Goal: Transaction & Acquisition: Obtain resource

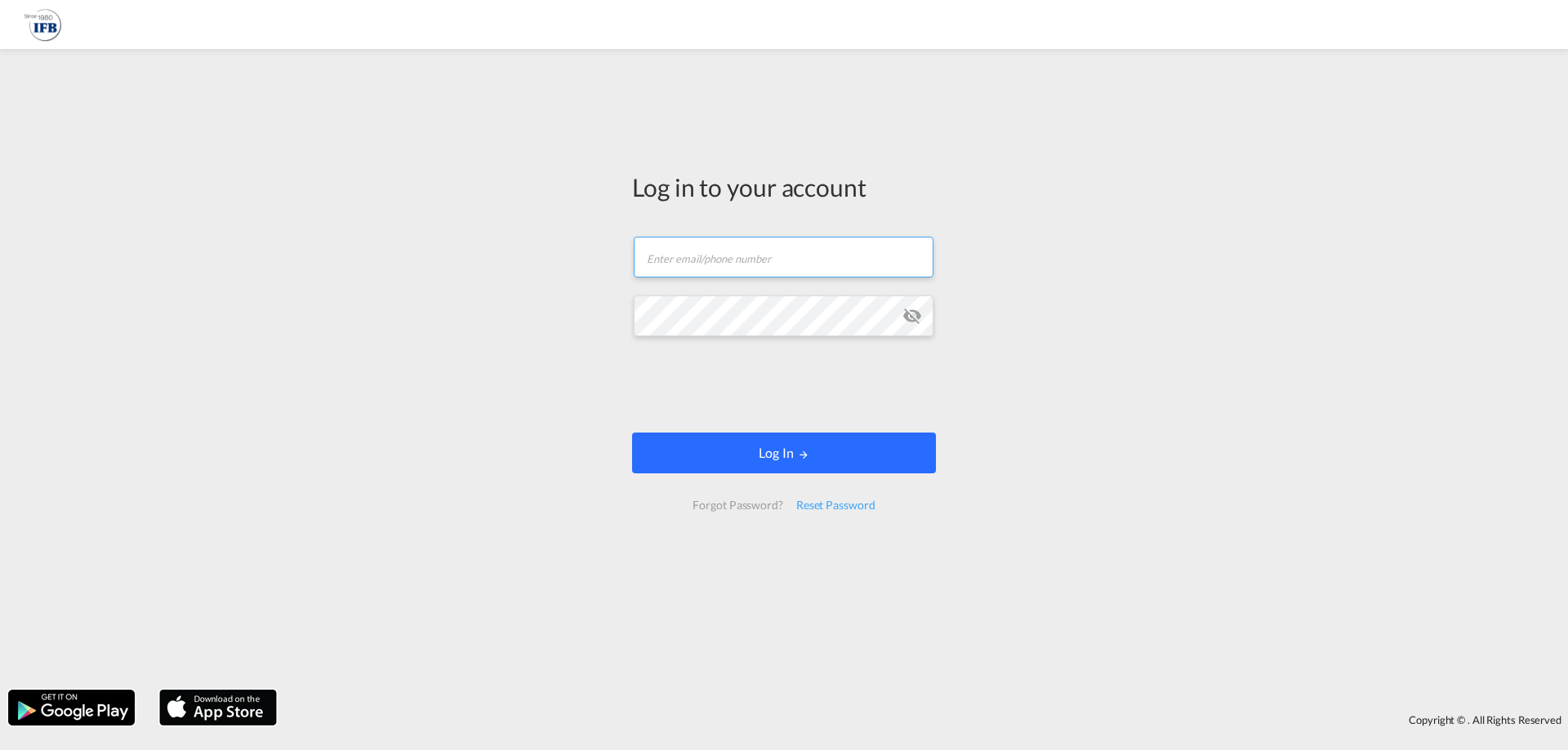
type input "[PERSON_NAME][EMAIL_ADDRESS][DOMAIN_NAME]"
click at [787, 461] on button "Log In" at bounding box center [784, 453] width 304 height 41
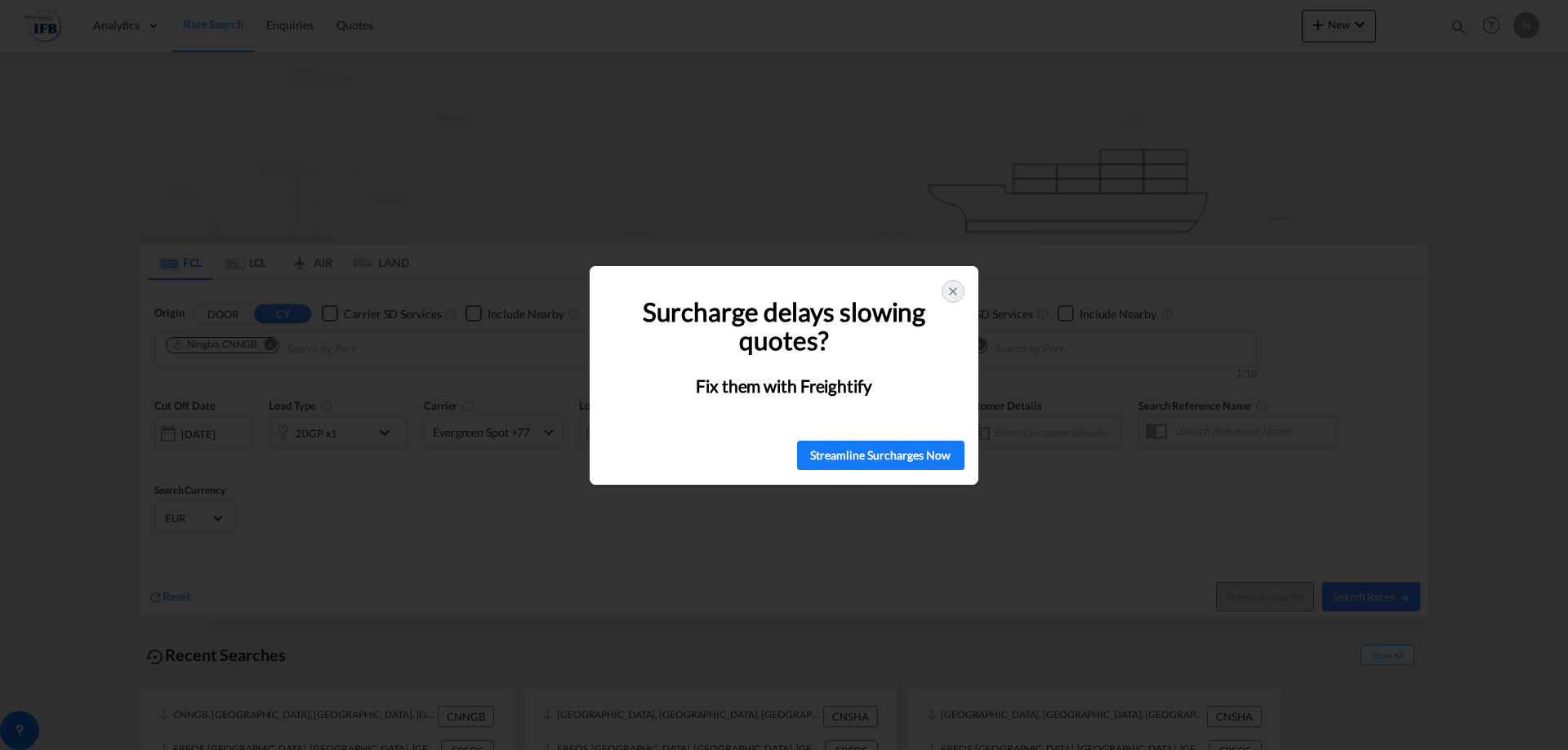
click at [948, 292] on icon at bounding box center [953, 291] width 13 height 13
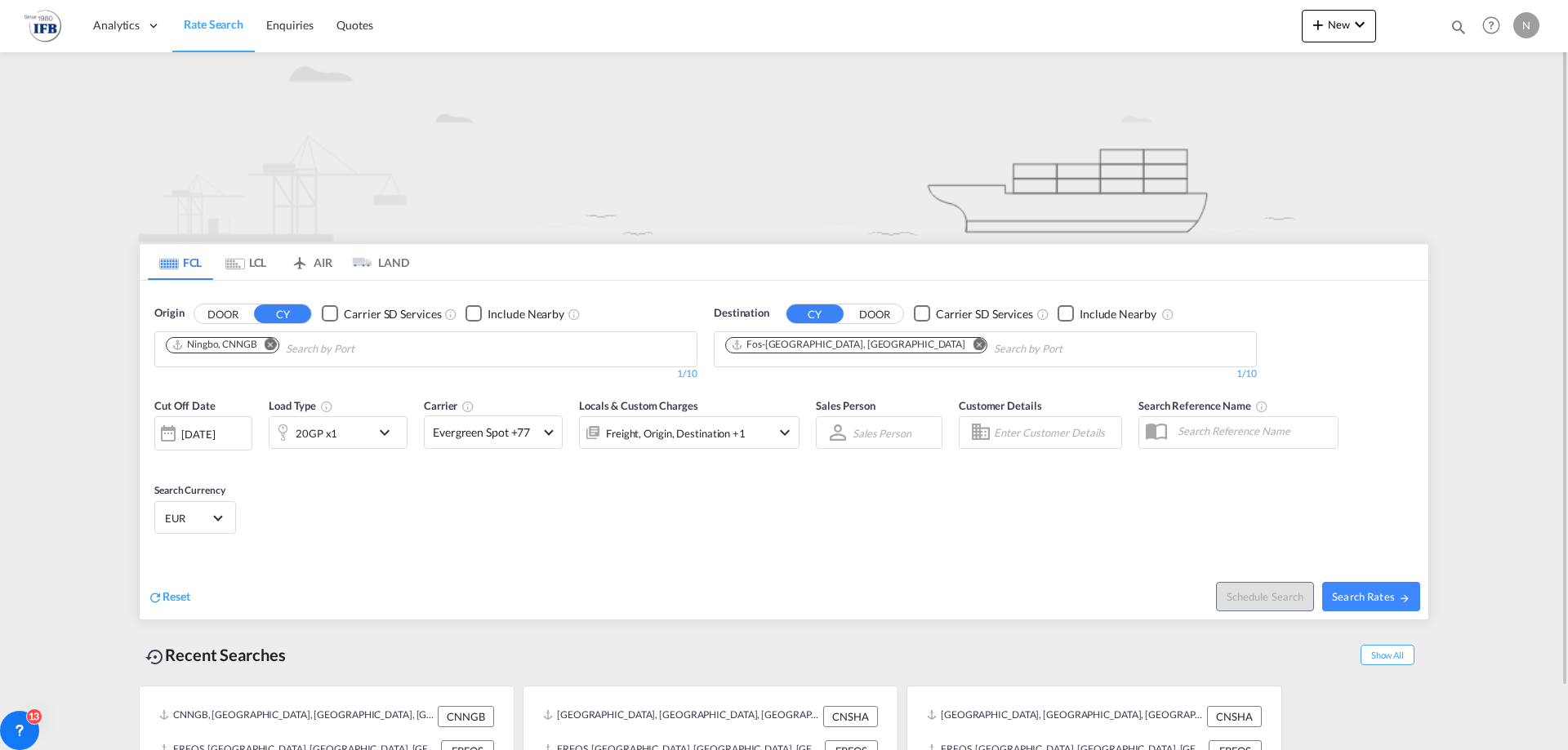
click at [267, 342] on md-icon "Remove" at bounding box center [271, 344] width 12 height 12
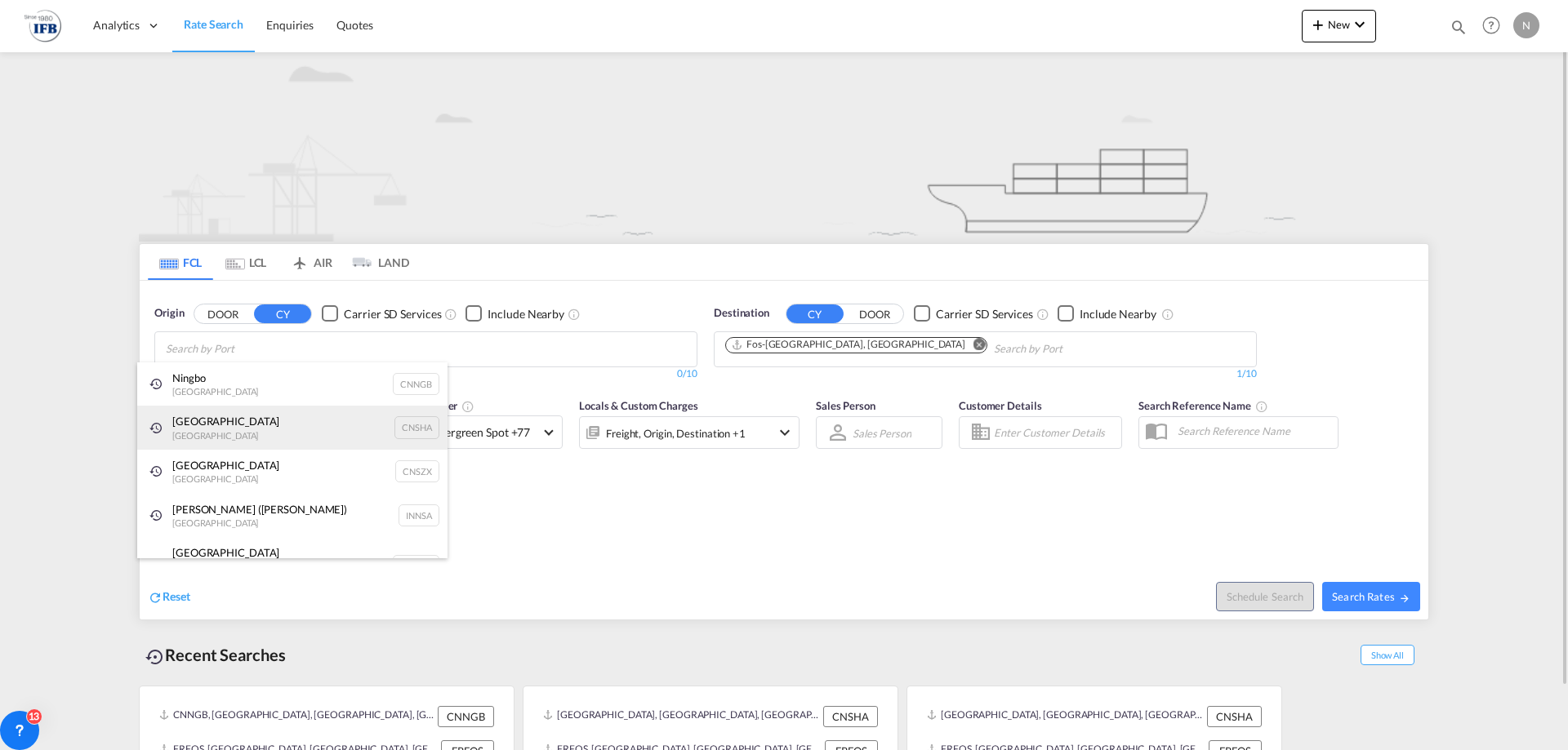
click at [309, 419] on div "Shanghai [GEOGRAPHIC_DATA] CNSHA" at bounding box center [292, 428] width 310 height 44
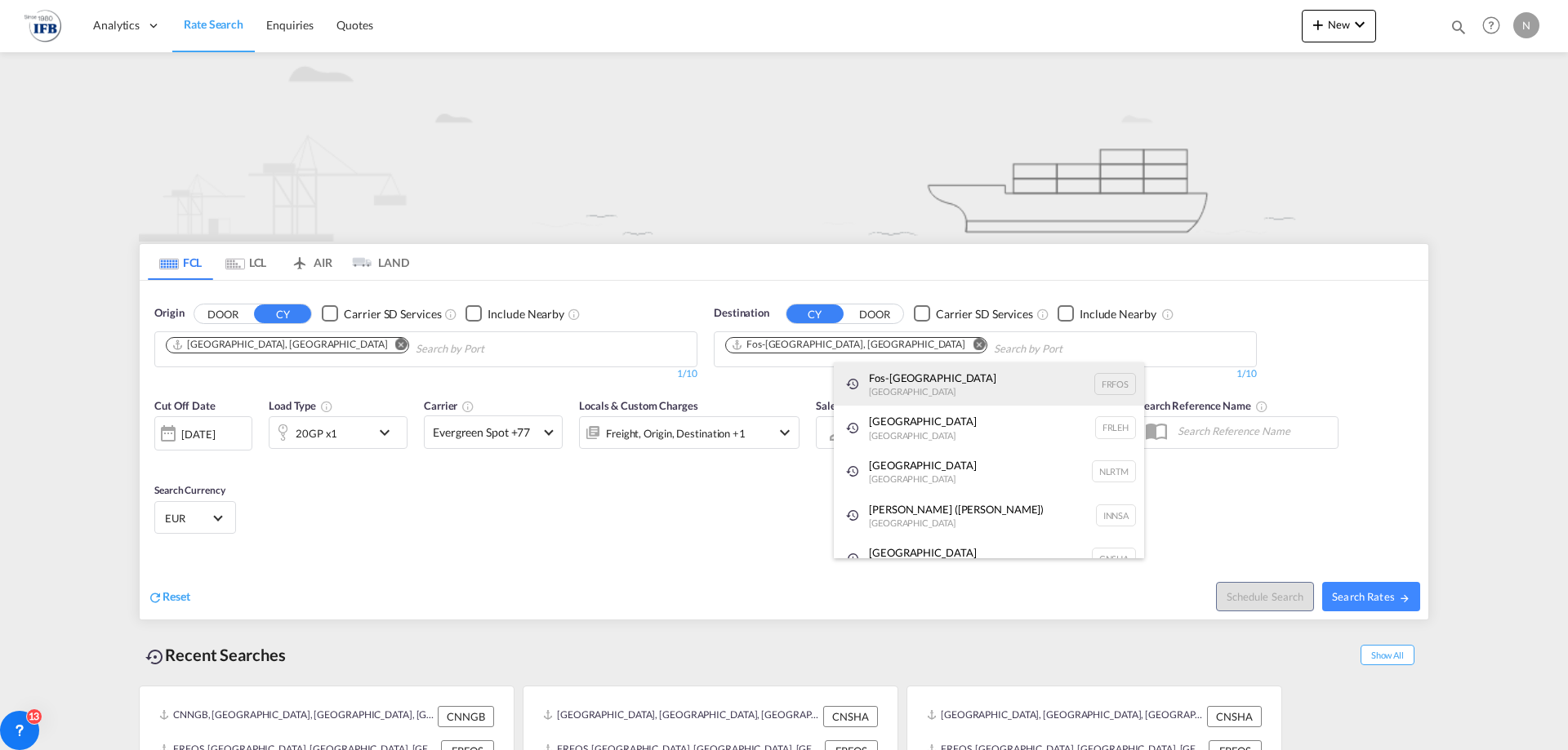
click at [939, 375] on div "Fos-sur-Mer [GEOGRAPHIC_DATA] [GEOGRAPHIC_DATA]" at bounding box center [988, 385] width 310 height 44
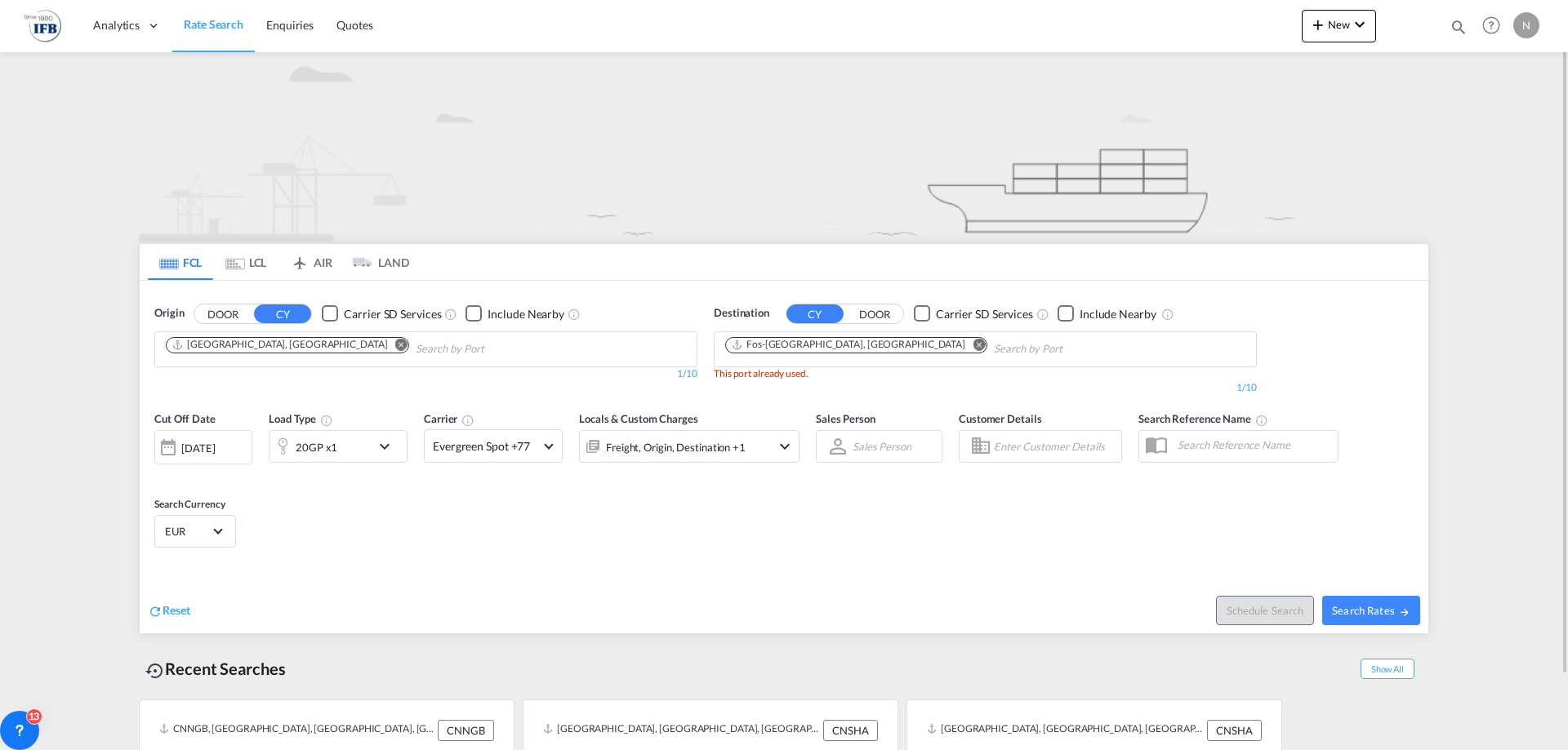
click at [387, 451] on md-icon "icon-chevron-down" at bounding box center [388, 447] width 28 height 20
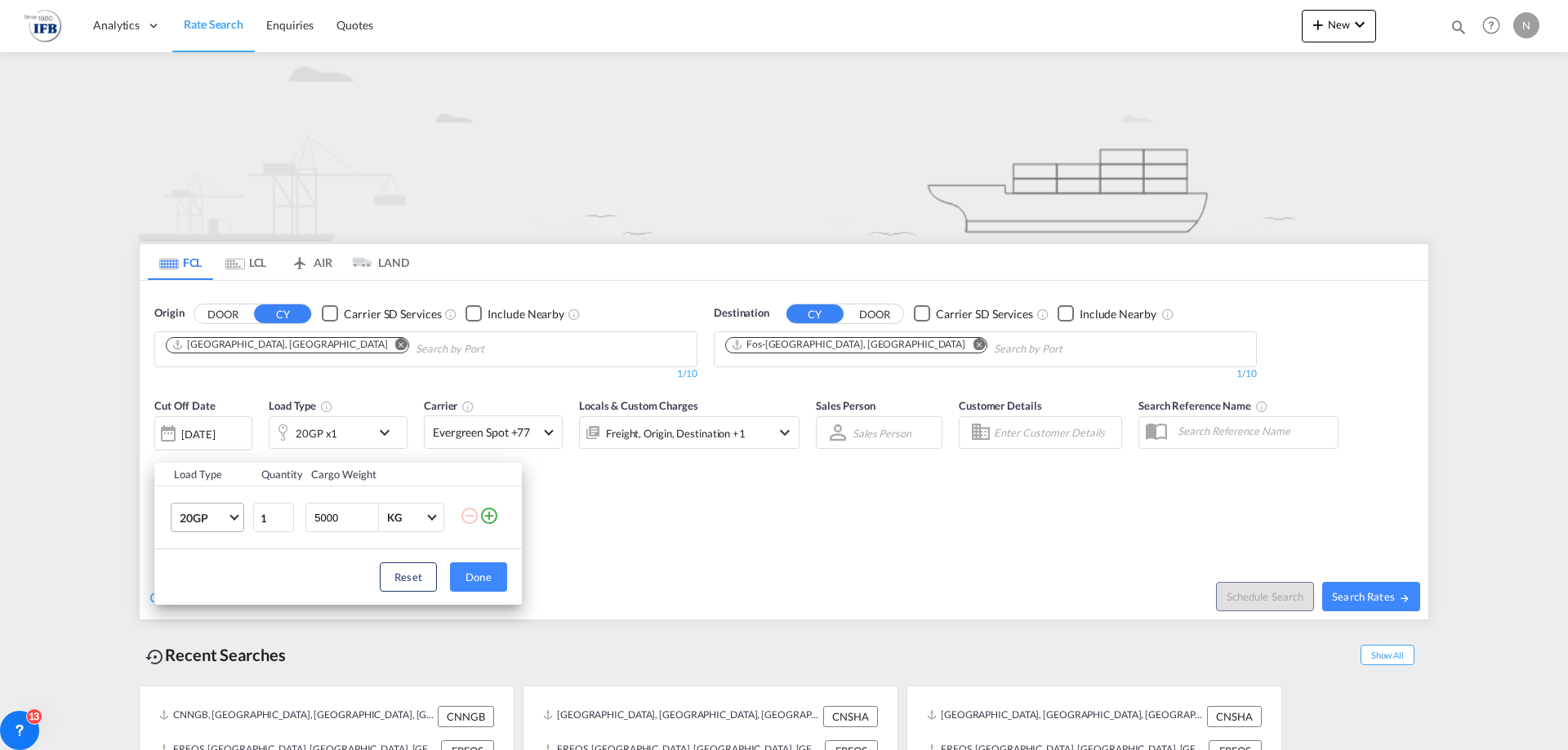
click at [234, 521] on md-select-value "20GP" at bounding box center [210, 517] width 65 height 28
click at [236, 598] on md-option "40HC" at bounding box center [221, 597] width 111 height 39
click at [230, 443] on div "Load Type Quantity Cargo Weight 40HC 1 5000 KG KG Load type addition is restric…" at bounding box center [784, 375] width 1568 height 750
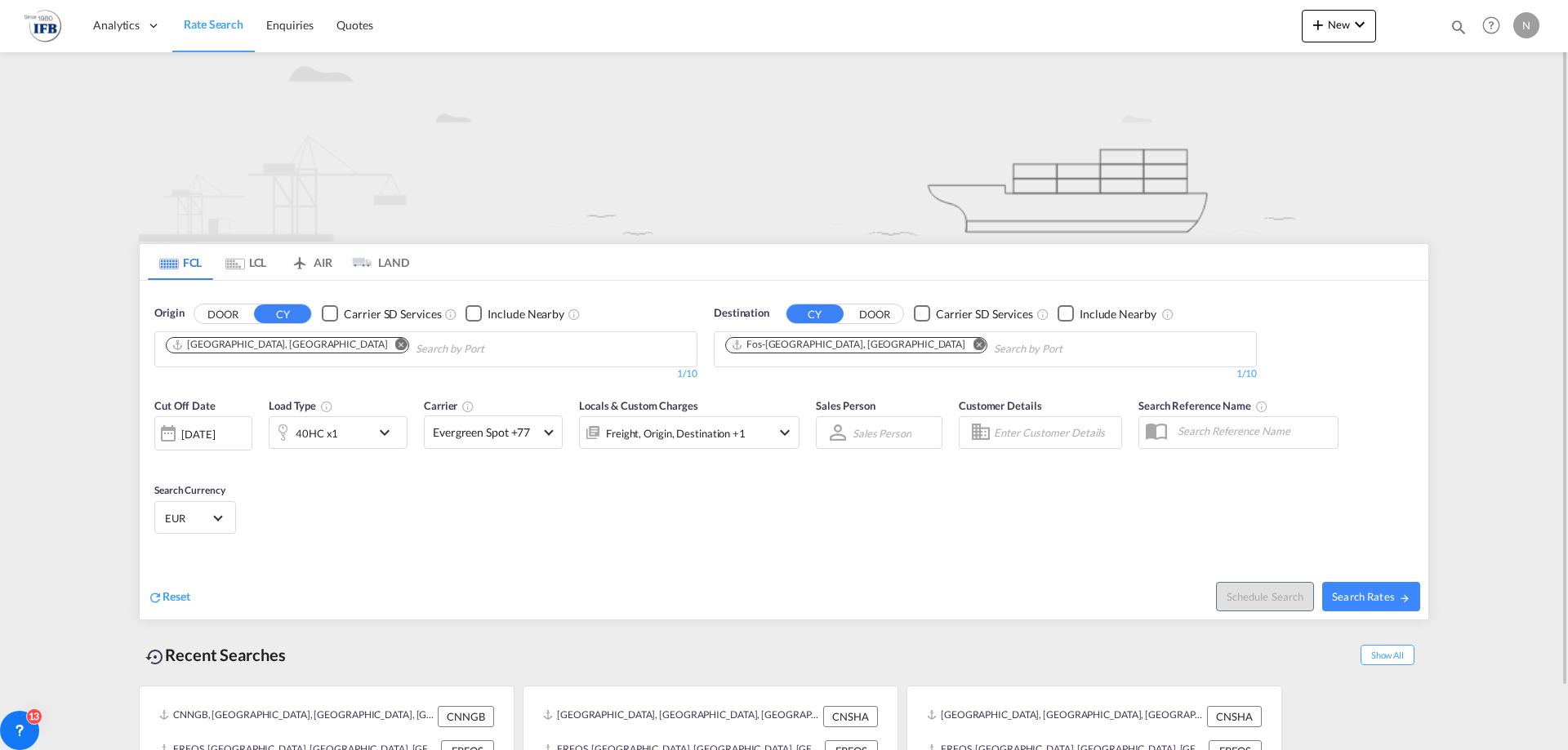
click at [215, 438] on div "[DATE]" at bounding box center [198, 434] width 34 height 15
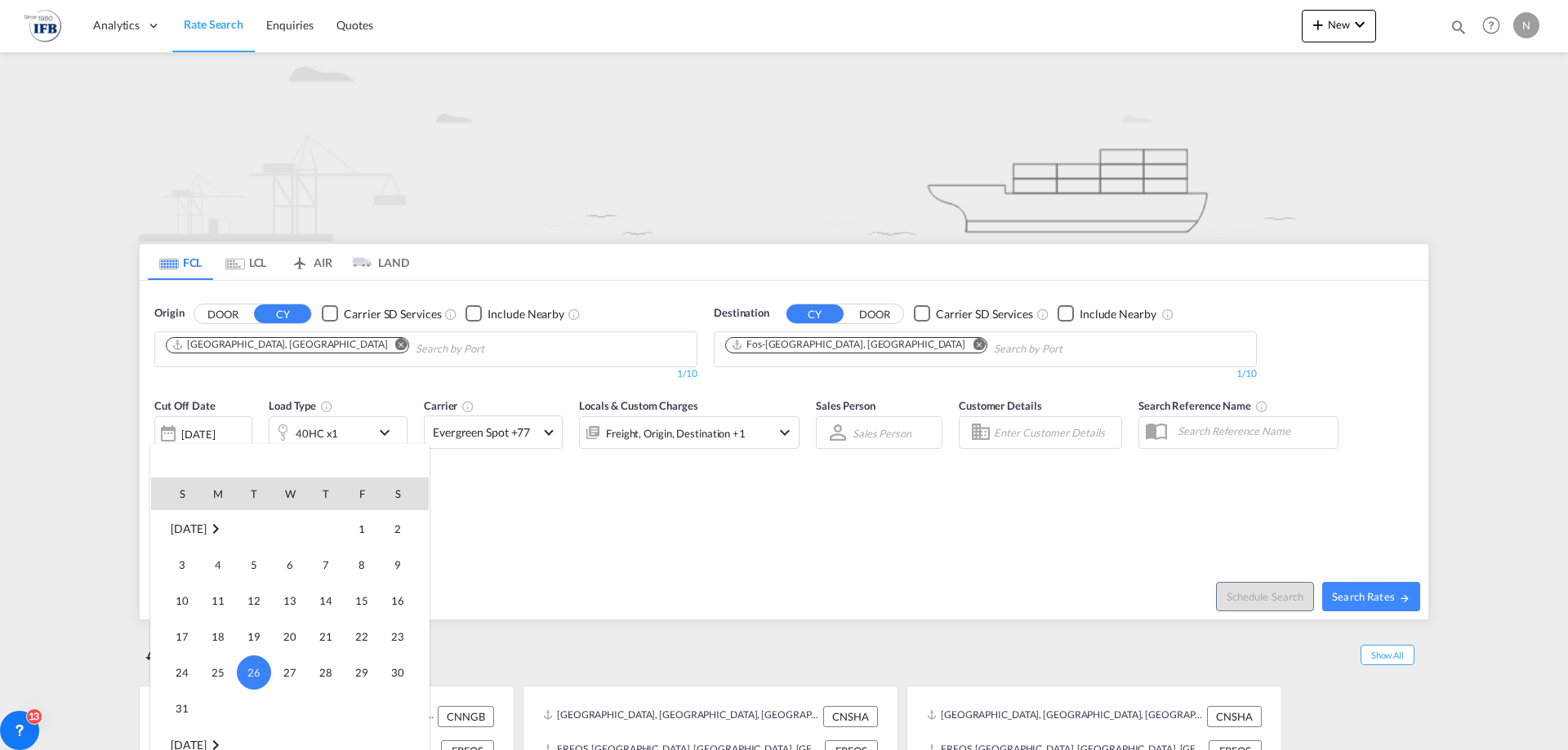
scroll to position [15, 0]
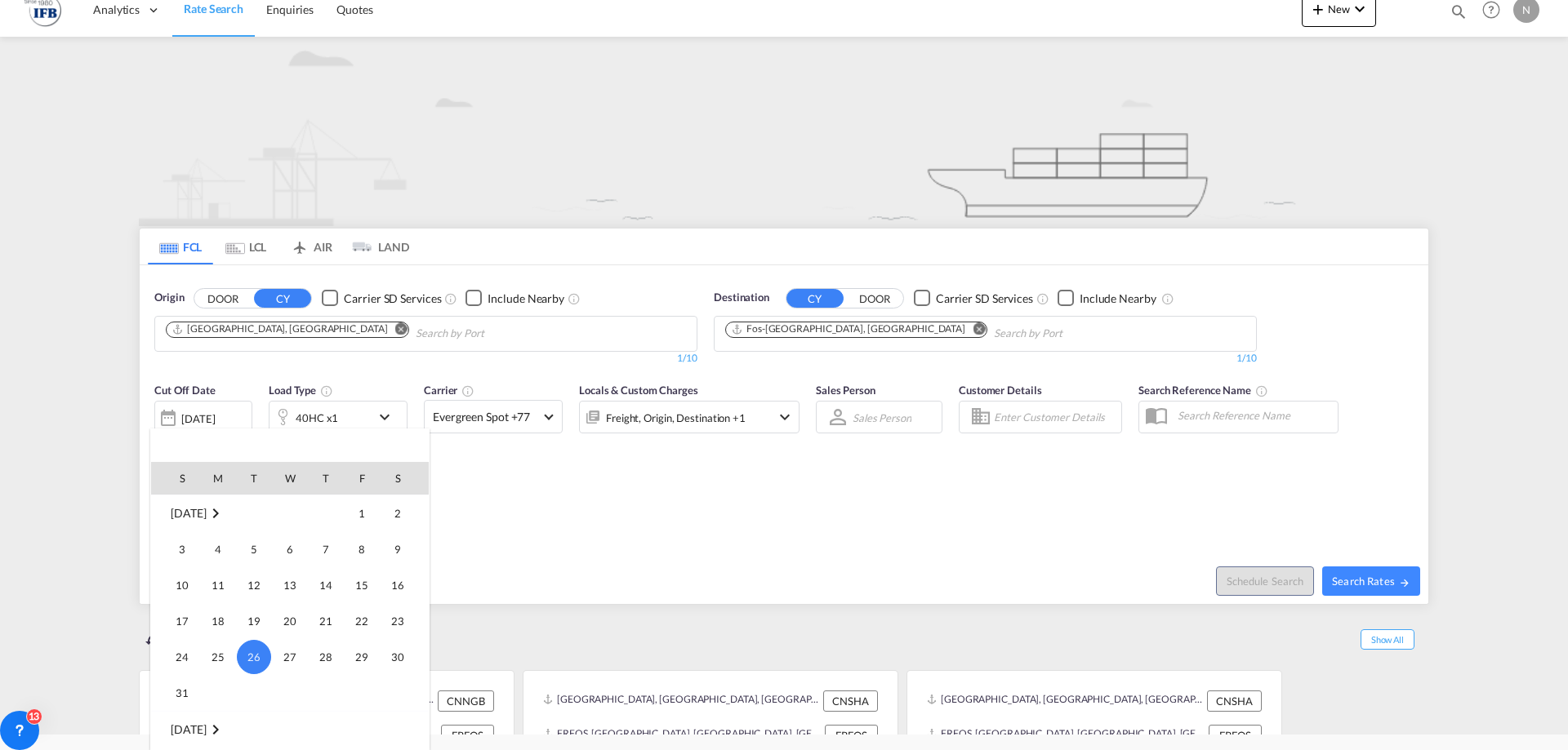
click at [206, 730] on span "[DATE]" at bounding box center [188, 730] width 36 height 14
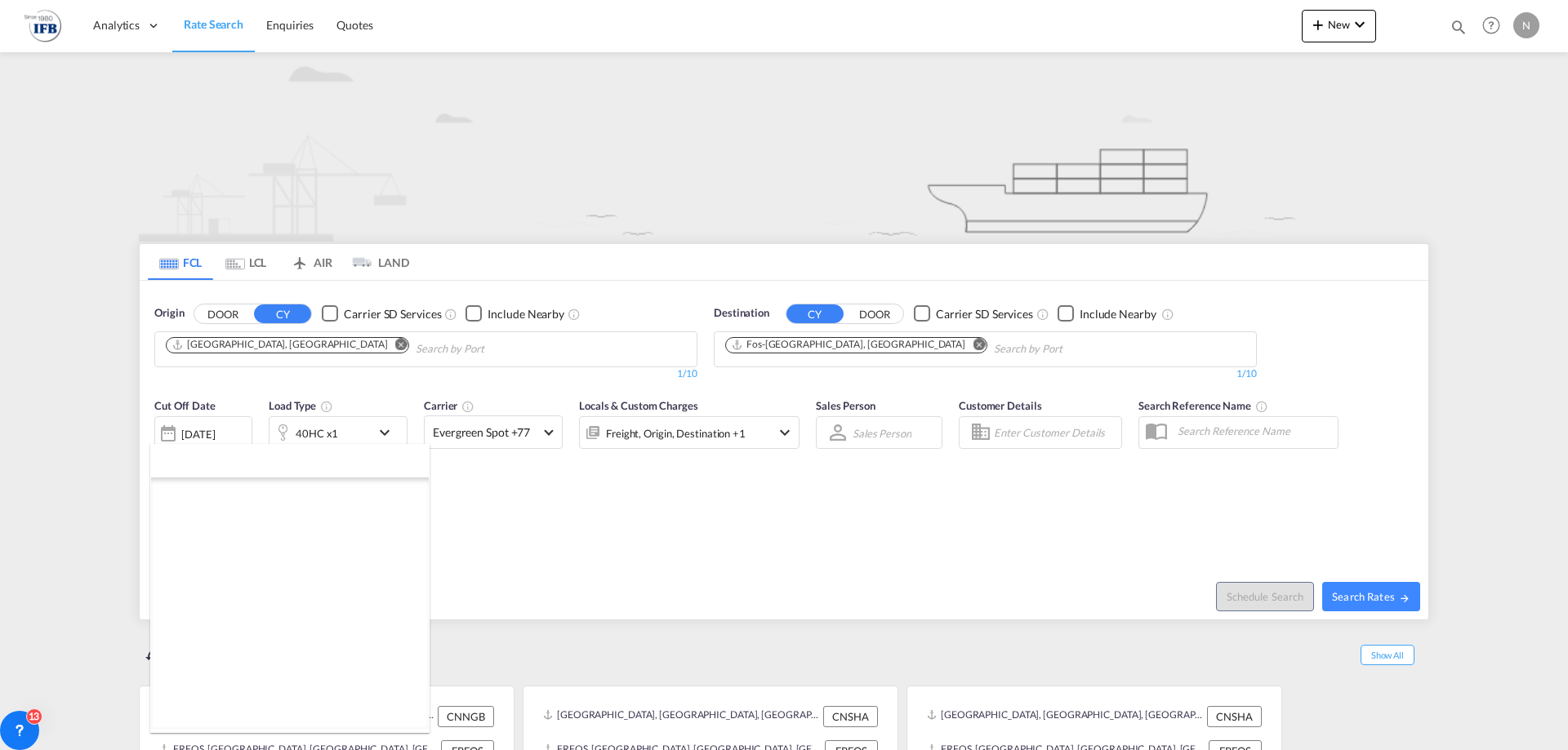
scroll to position [0, 0]
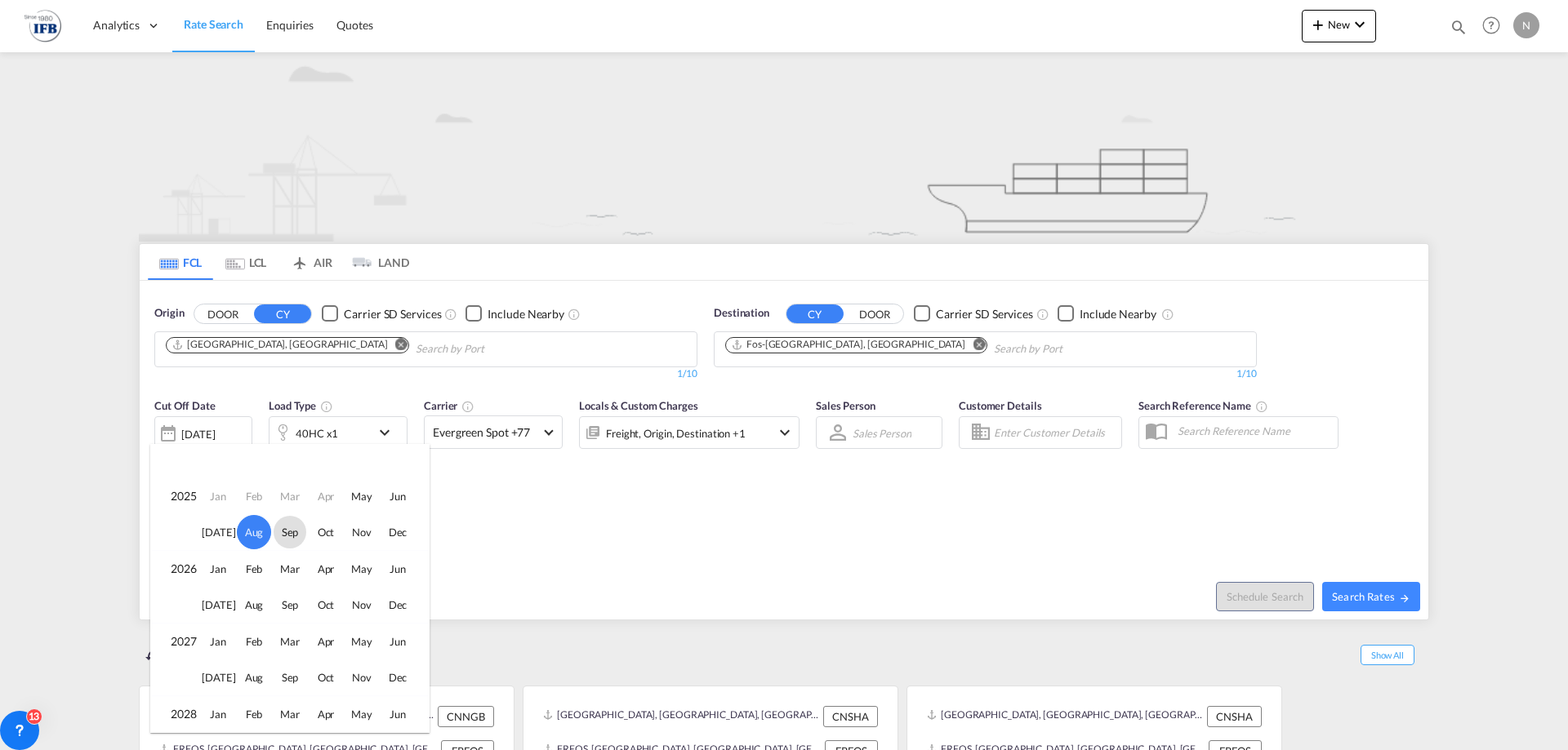
click at [287, 528] on span "Sep" at bounding box center [290, 532] width 33 height 33
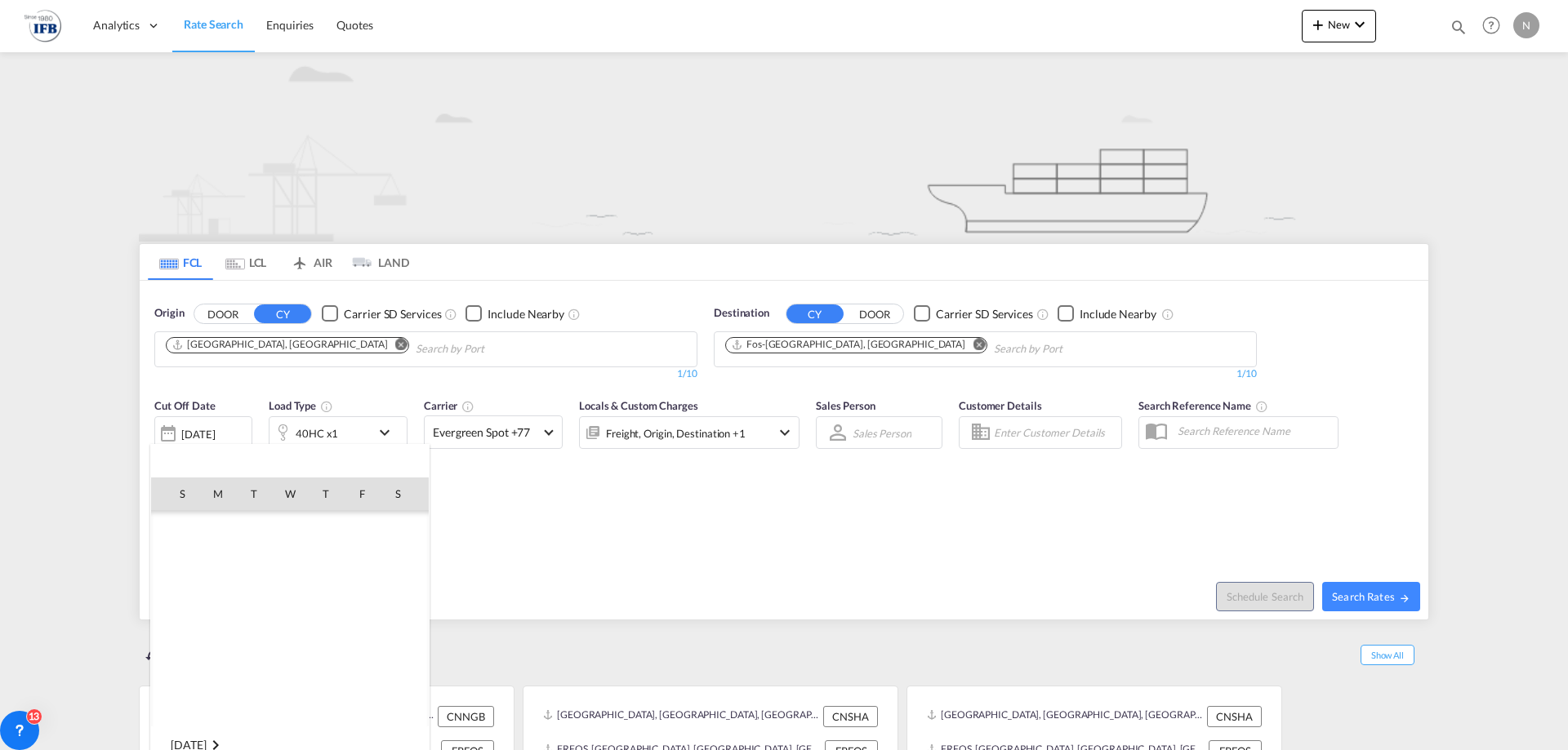
scroll to position [866, 0]
click at [322, 563] on span "4" at bounding box center [325, 564] width 33 height 33
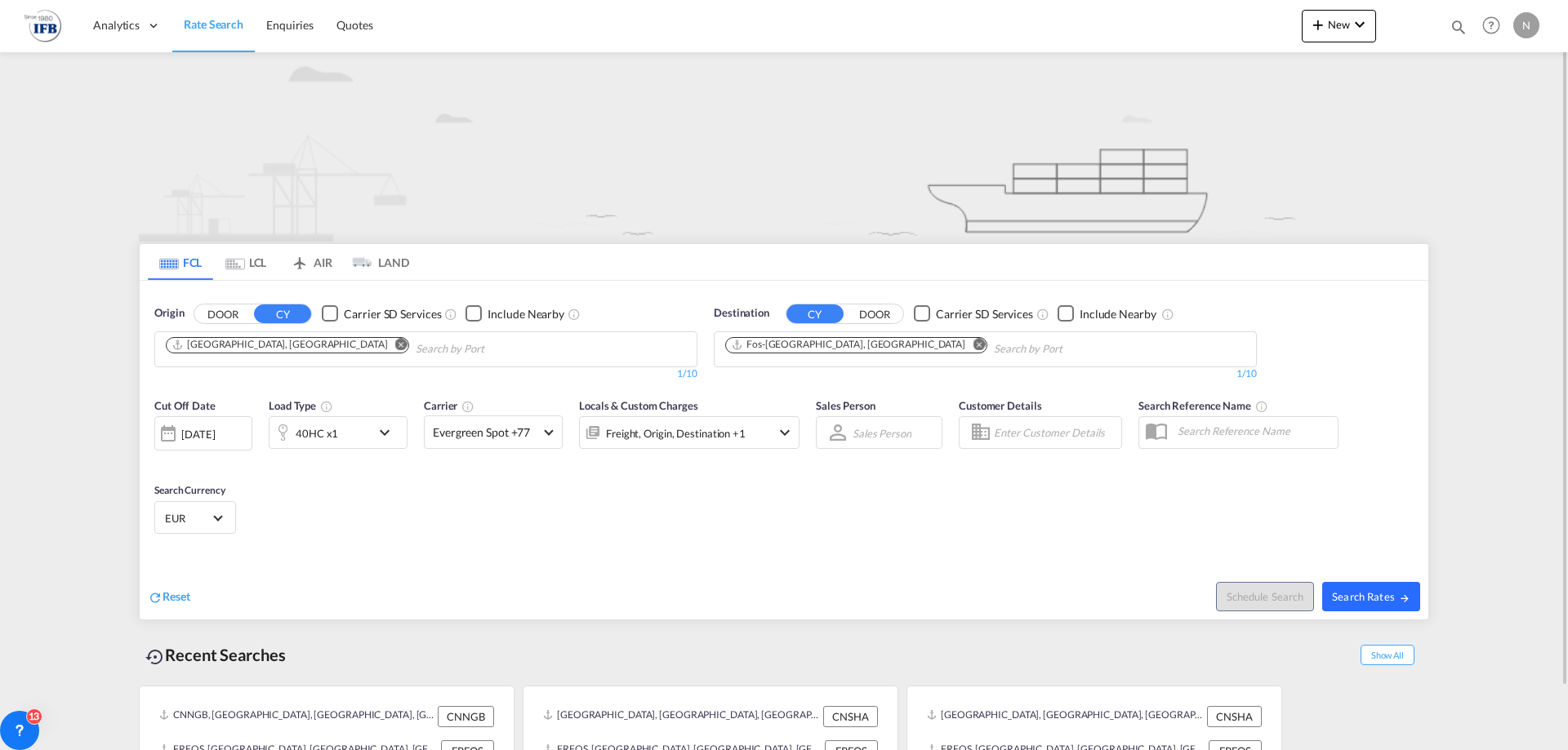
click at [1372, 594] on span "Search Rates" at bounding box center [1371, 596] width 78 height 13
type input "CNSHA to FRFOS / [DATE]"
click at [215, 433] on div "[DATE]" at bounding box center [198, 434] width 34 height 15
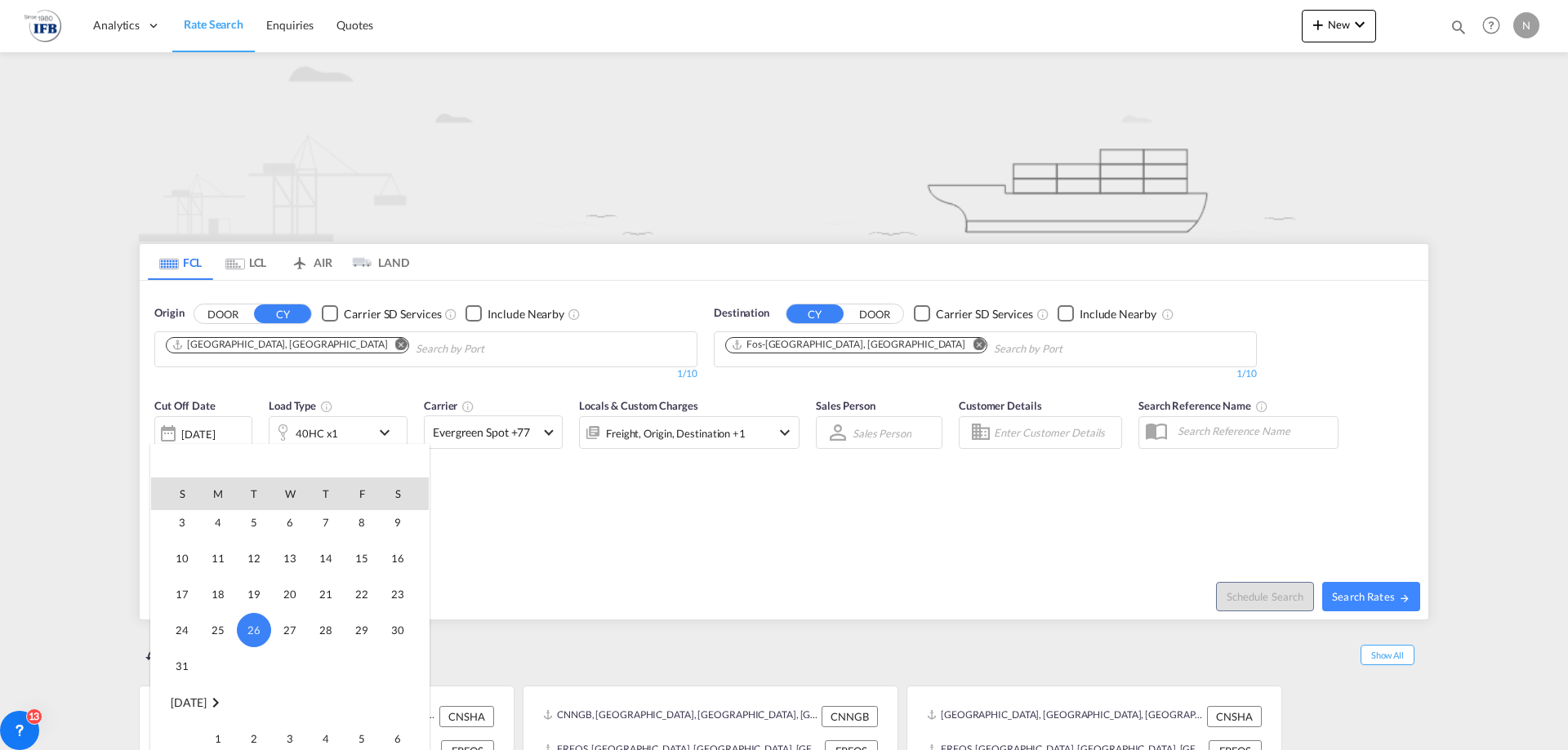
scroll to position [730, 0]
click at [216, 694] on span "1" at bounding box center [218, 699] width 33 height 33
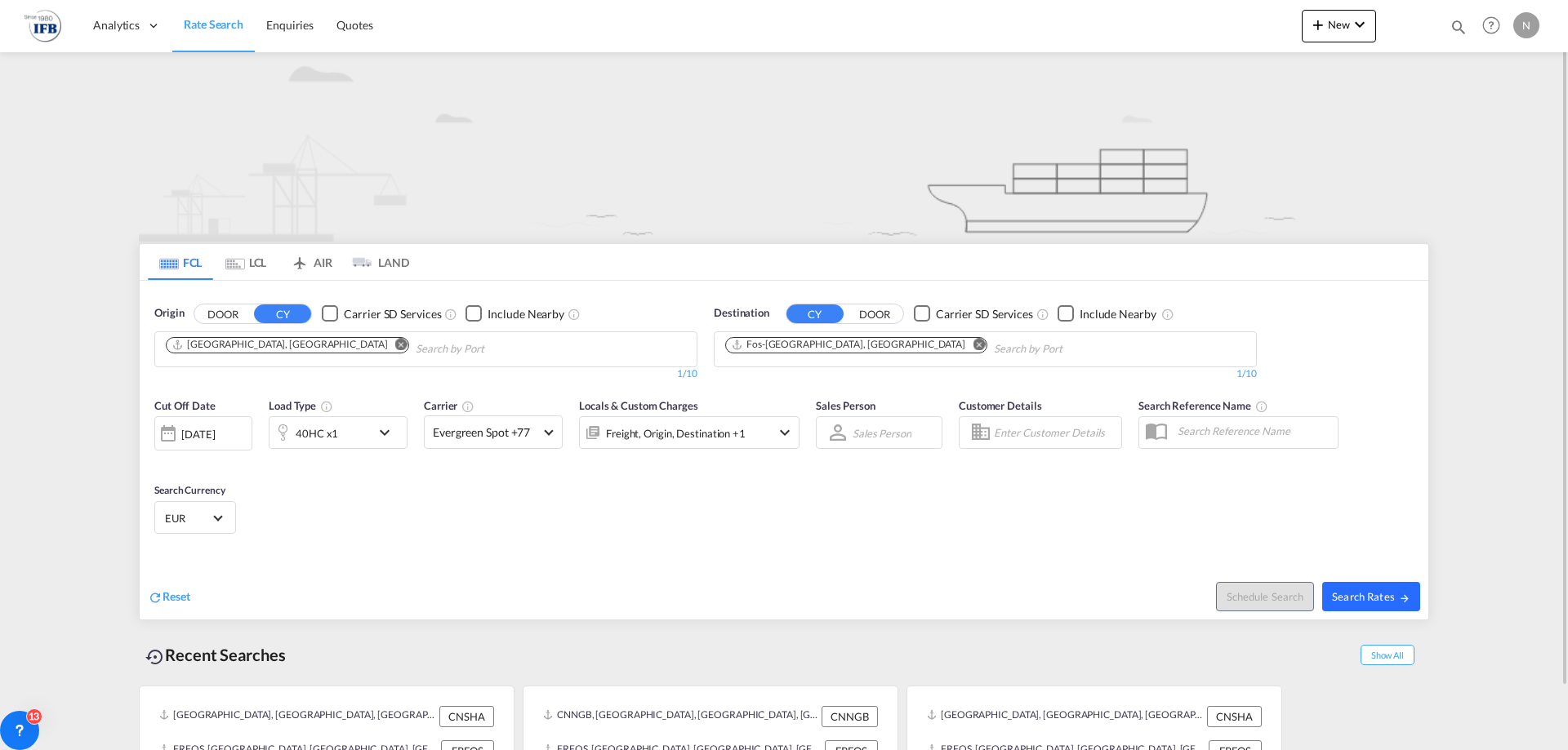
click at [1365, 593] on span "Search Rates" at bounding box center [1371, 596] width 78 height 13
type input "CNSHA to FRFOS / [DATE]"
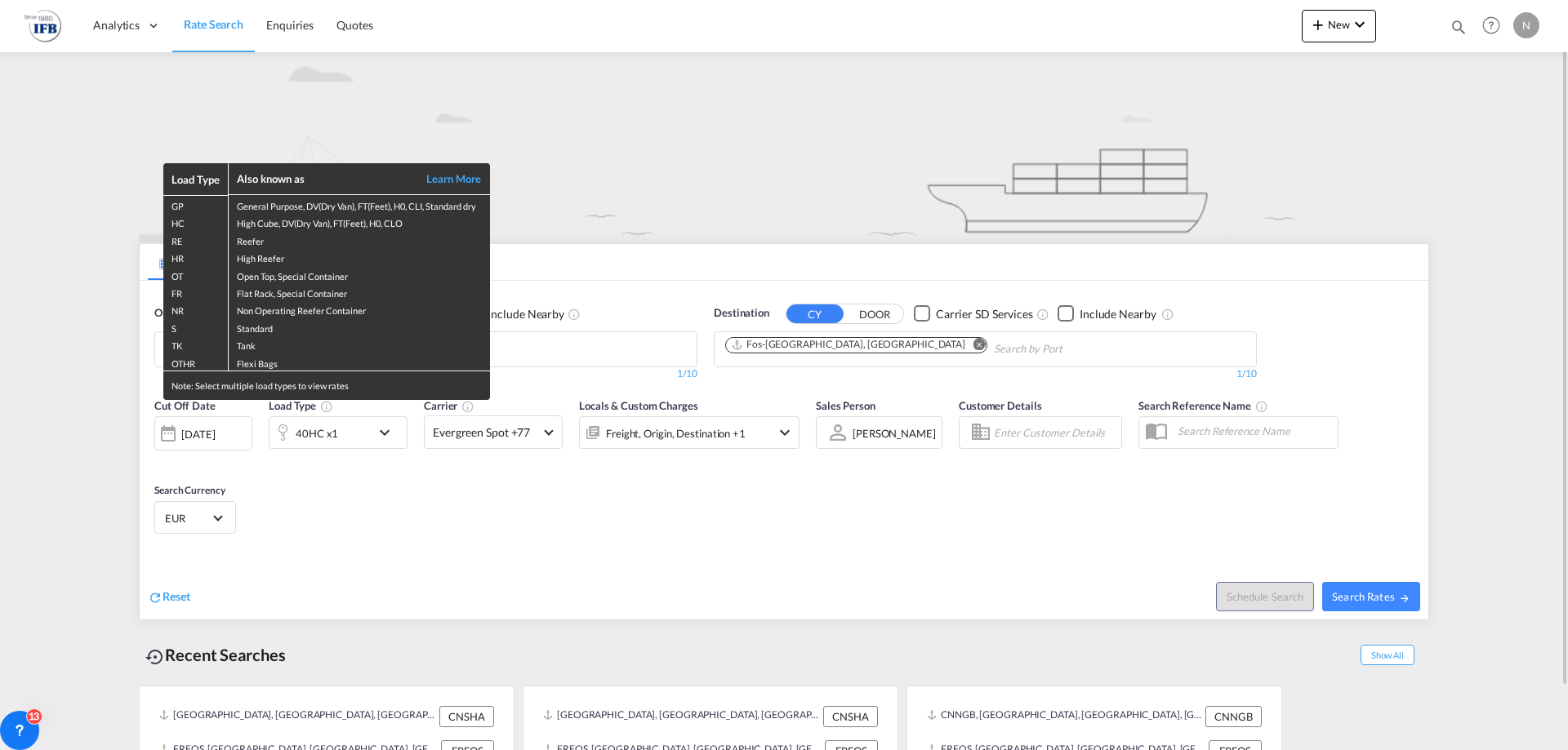
click at [501, 528] on div "Load Type Also known as Learn More GP General Purpose, DV(Dry Van), FT(Feet), H…" at bounding box center [784, 375] width 1568 height 750
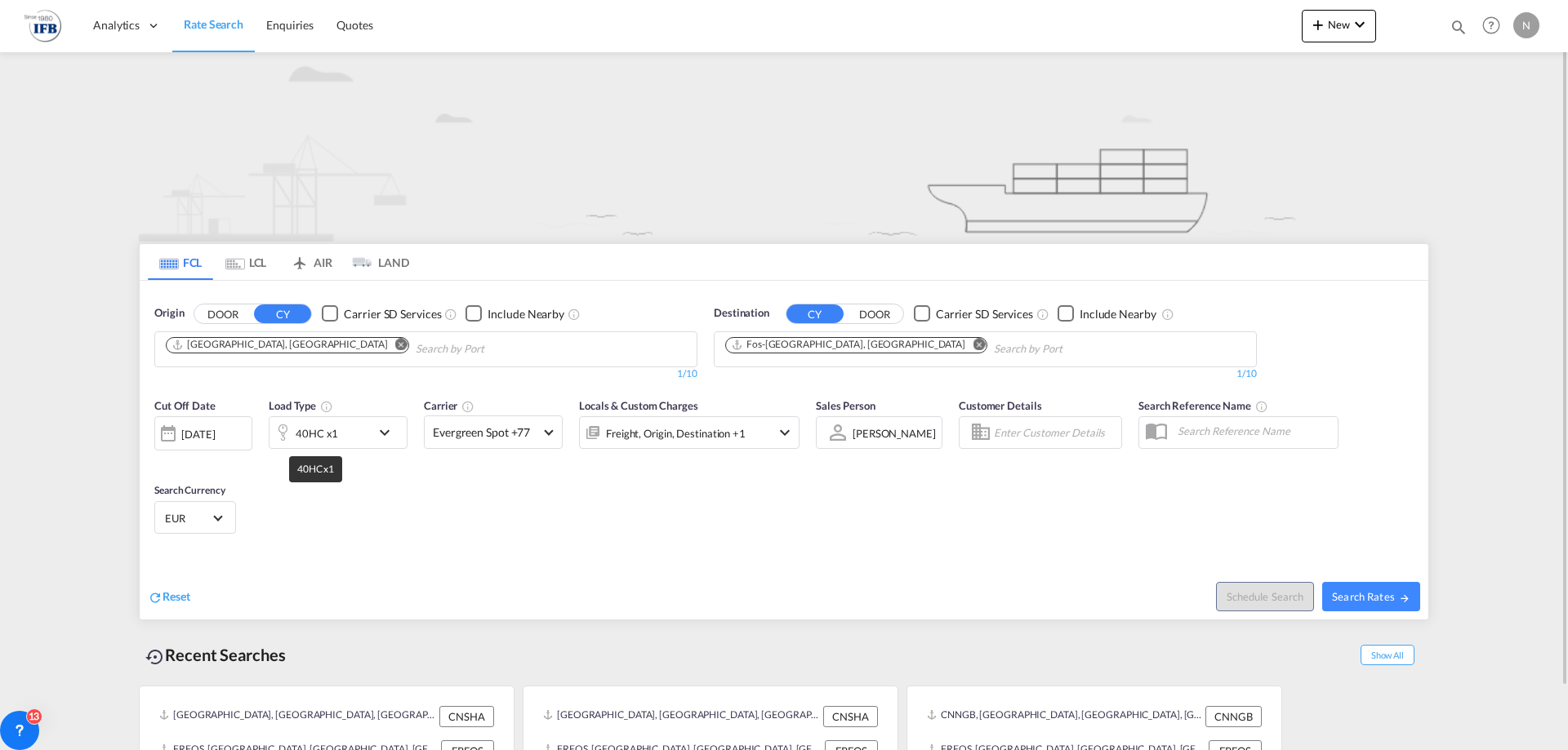
click at [333, 434] on div "40HC x1" at bounding box center [317, 434] width 43 height 23
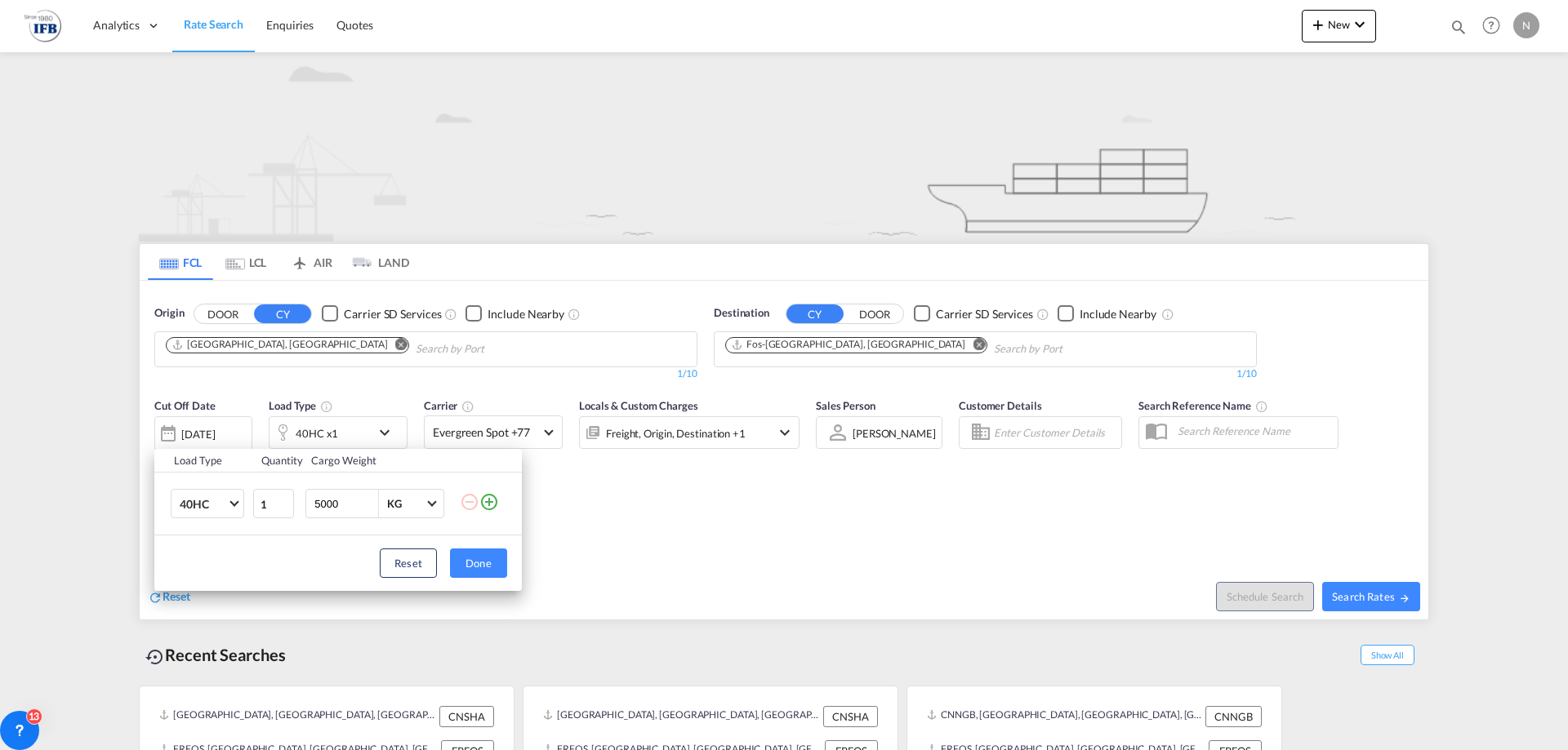
click at [346, 432] on div "Load Type Quantity Cargo Weight 40HC 20GP 40GP 40HC 45HC 20RE 40RE 40HR 20OT 40…" at bounding box center [784, 375] width 1568 height 750
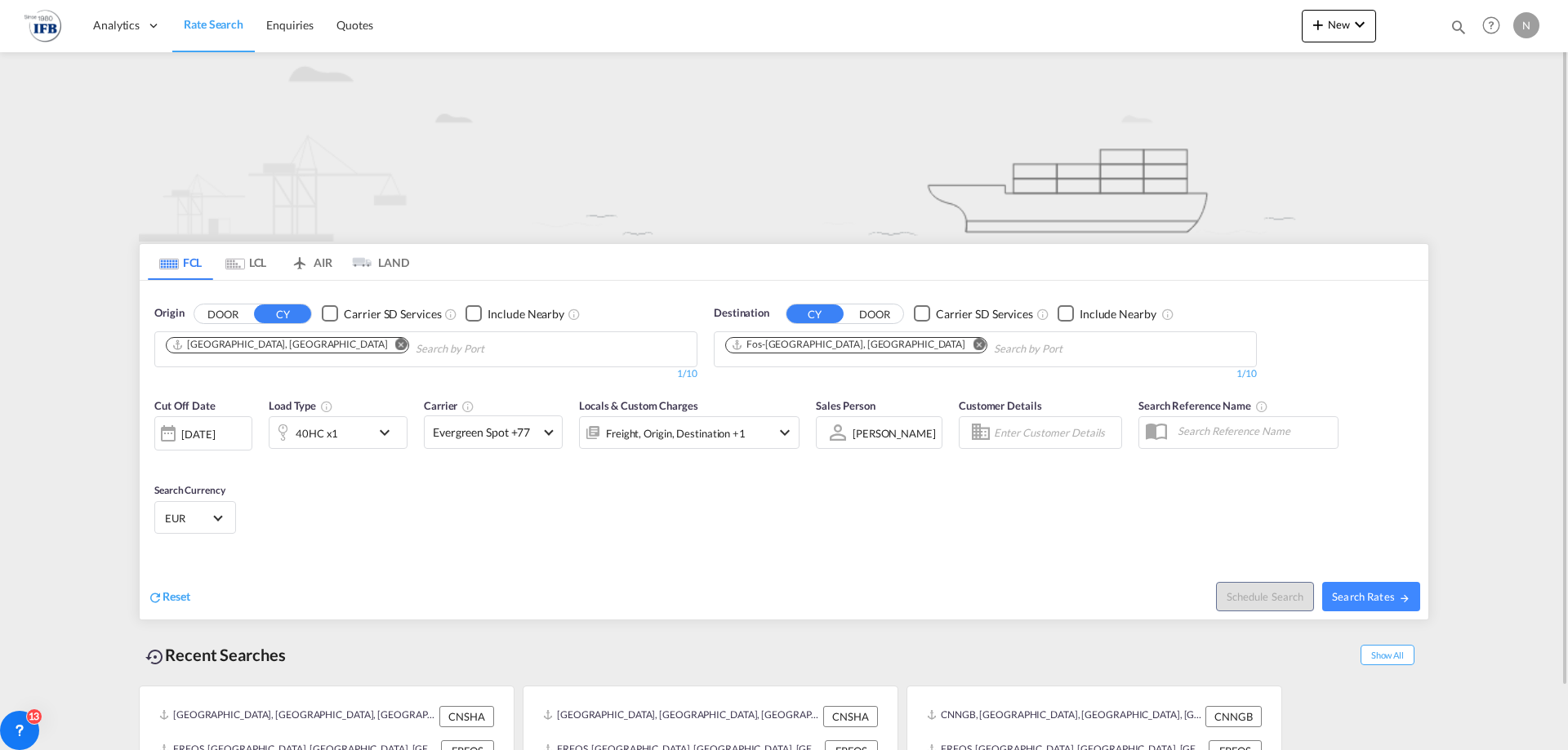
click at [358, 436] on div "40HC x1" at bounding box center [320, 433] width 101 height 33
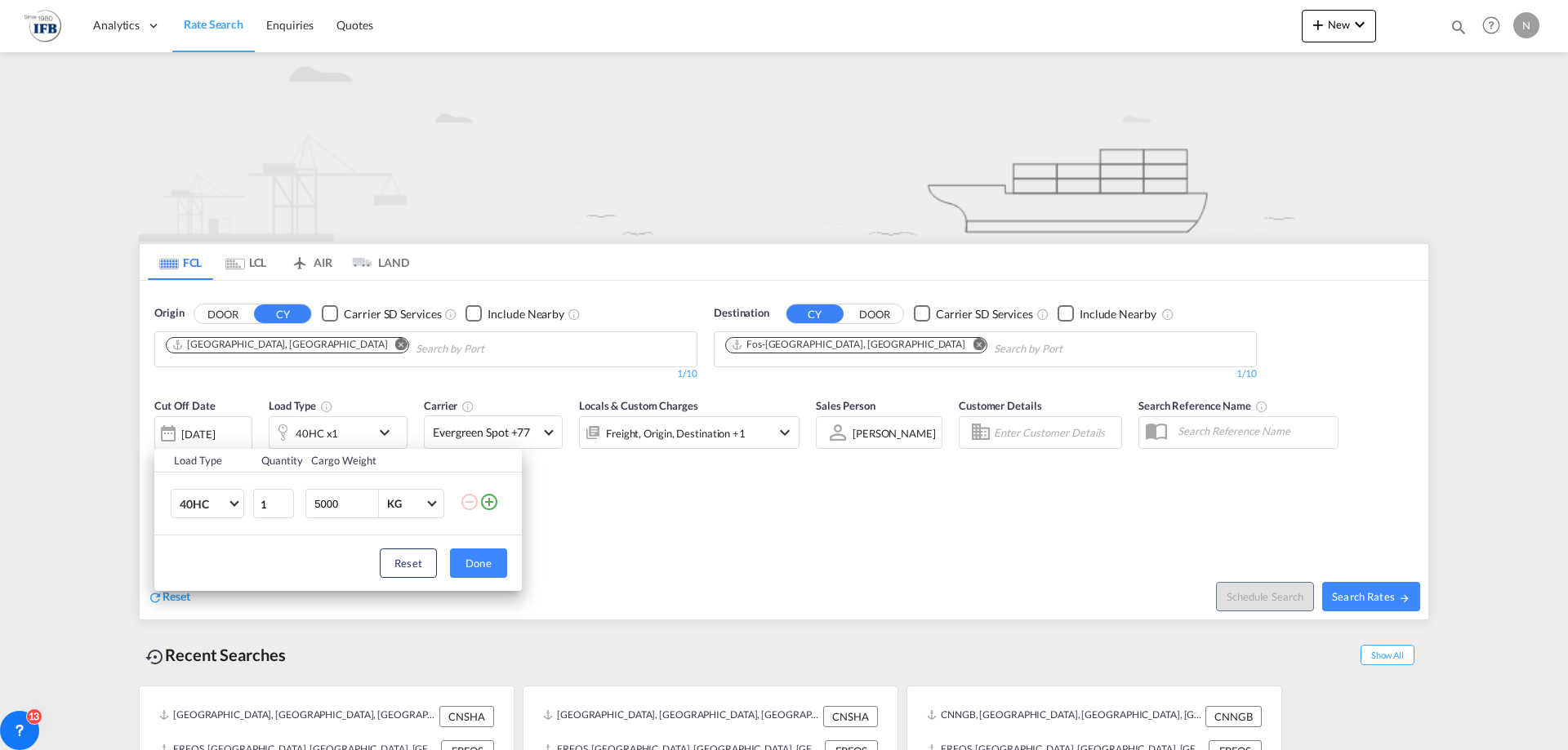
click at [359, 506] on input "5000" at bounding box center [345, 503] width 65 height 28
drag, startPoint x: 361, startPoint y: 505, endPoint x: 296, endPoint y: 507, distance: 65.0
click at [296, 507] on tr "40HC 20GP 40GP 40HC 45HC 20RE 40RE 40HR 20OT 40OT 20FR 40FR 40NR 20NR 45S 20TK …" at bounding box center [338, 504] width 367 height 63
type input "8956"
click at [489, 562] on button "Done" at bounding box center [478, 562] width 57 height 29
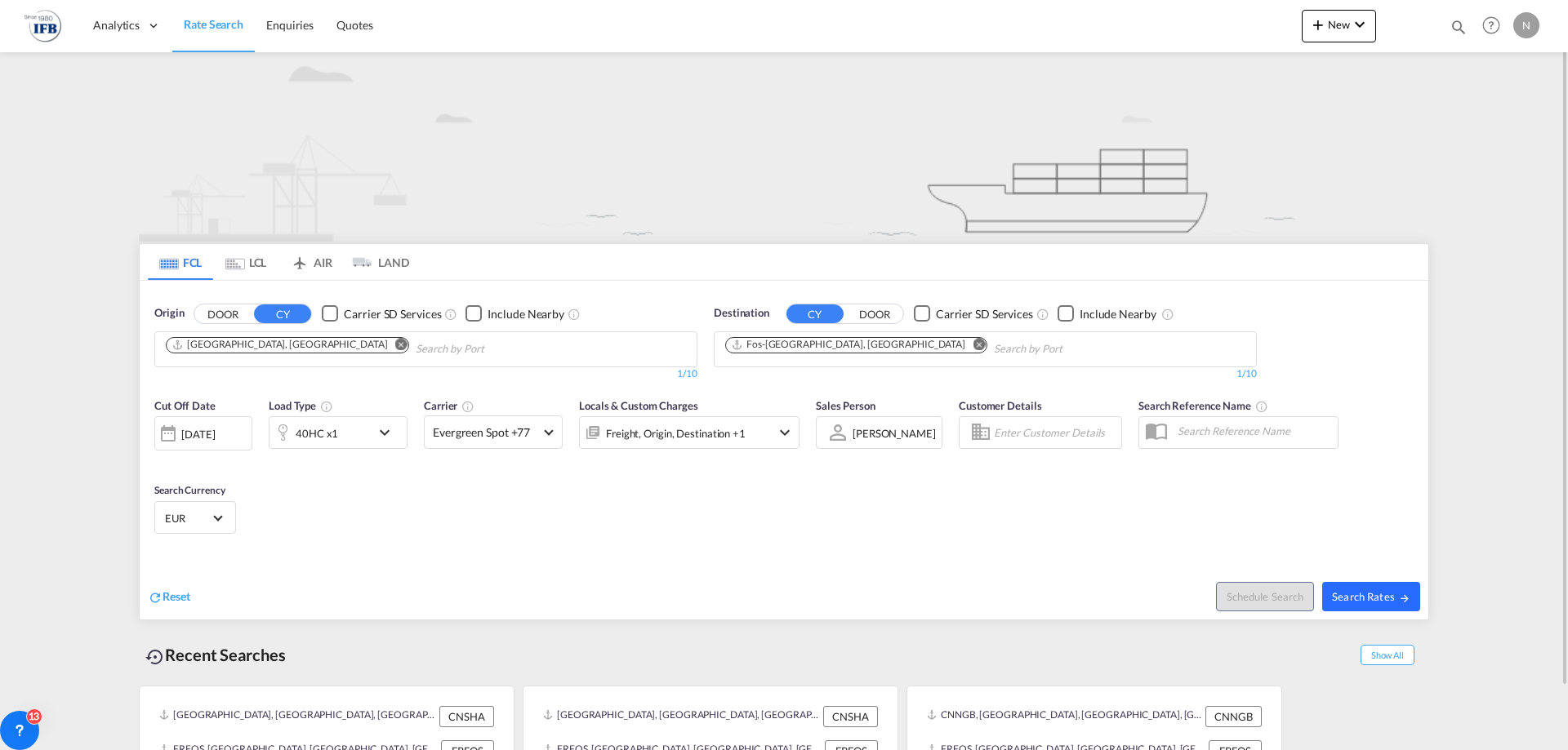
click at [1362, 590] on span "Search Rates" at bounding box center [1371, 596] width 78 height 13
type input "CNSHA to FRFOS / [DATE]"
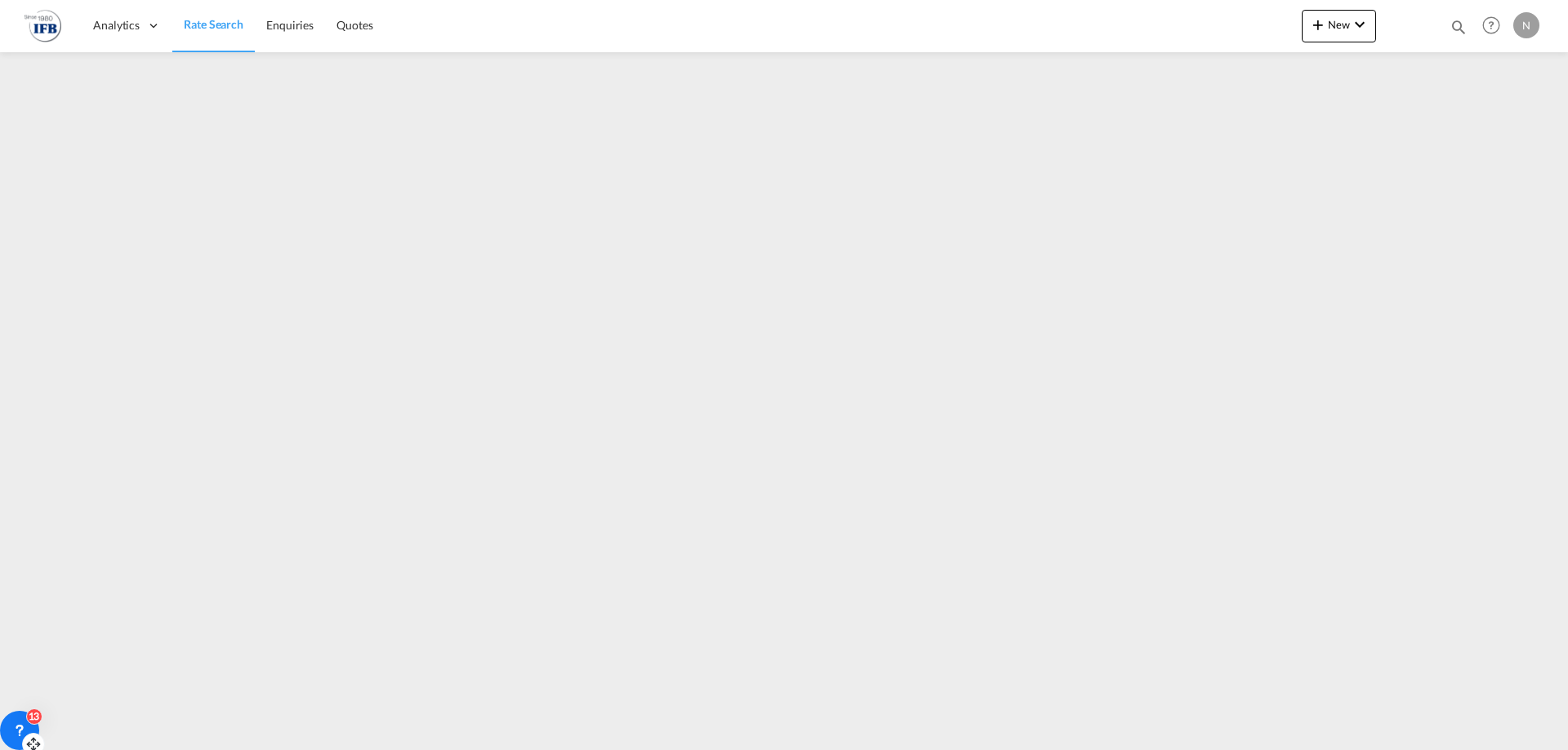
click at [23, 728] on icon at bounding box center [20, 729] width 5 height 6
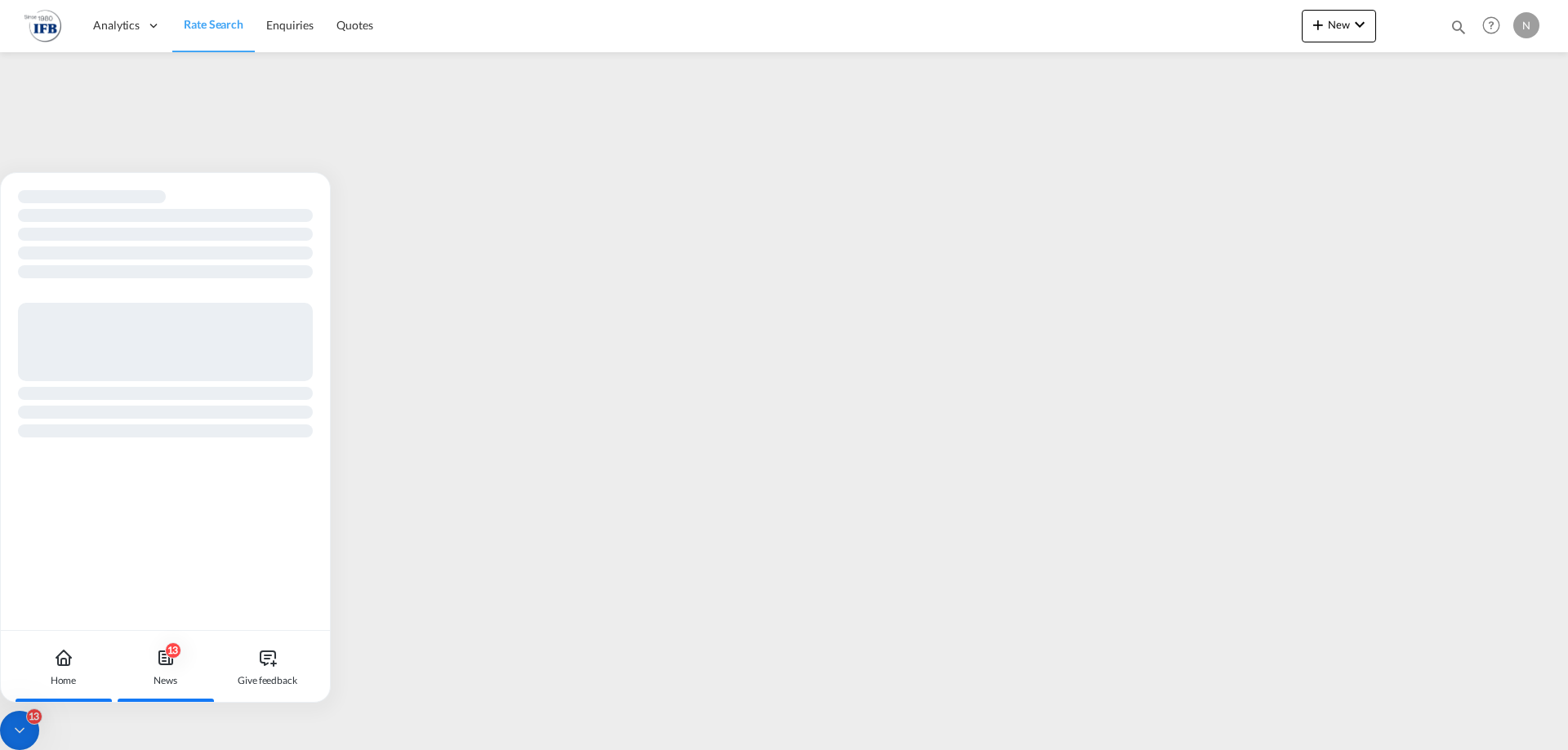
drag, startPoint x: 164, startPoint y: 666, endPoint x: 194, endPoint y: 655, distance: 32.0
click at [164, 666] on icon at bounding box center [165, 658] width 20 height 20
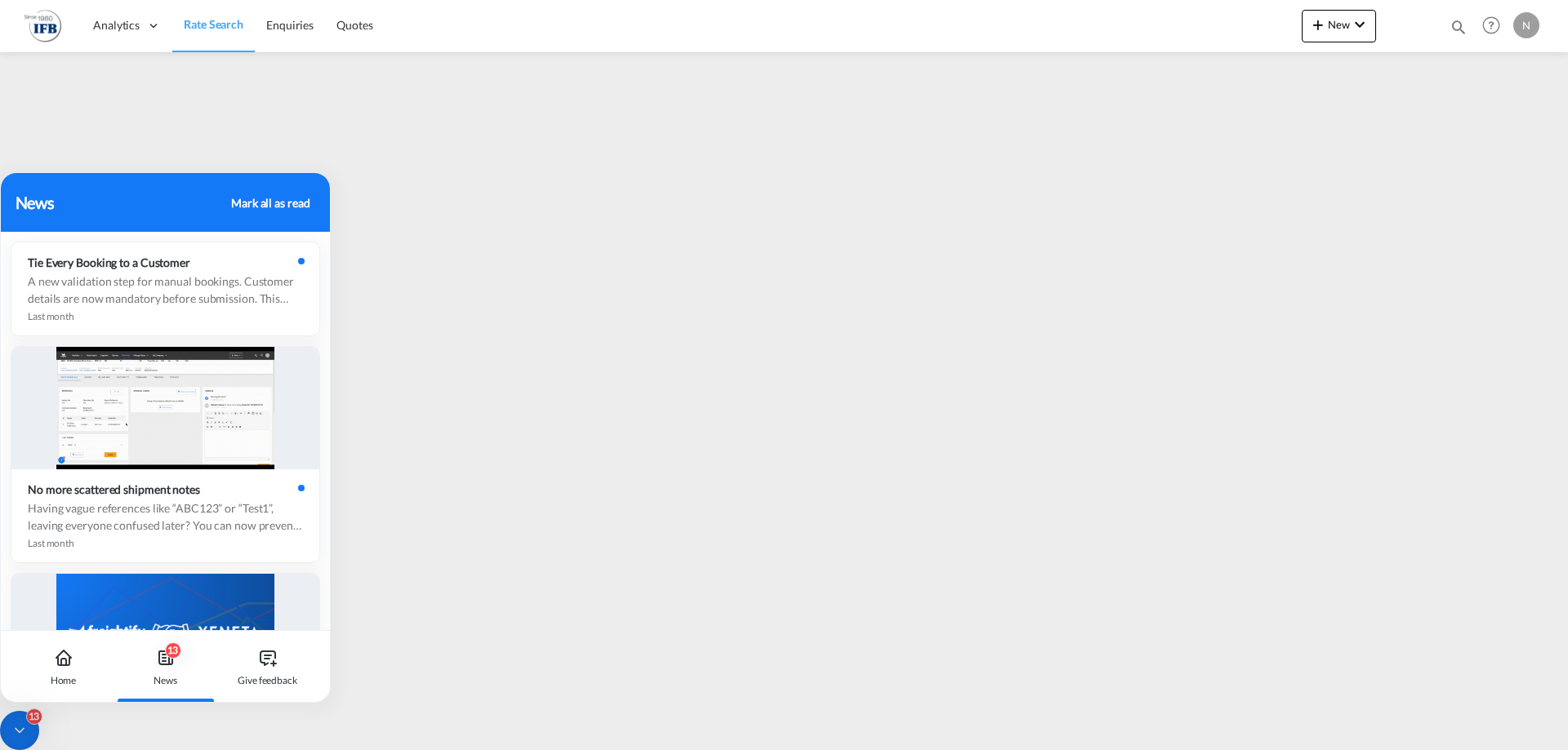
click at [216, 25] on span "Rate Search" at bounding box center [213, 24] width 60 height 14
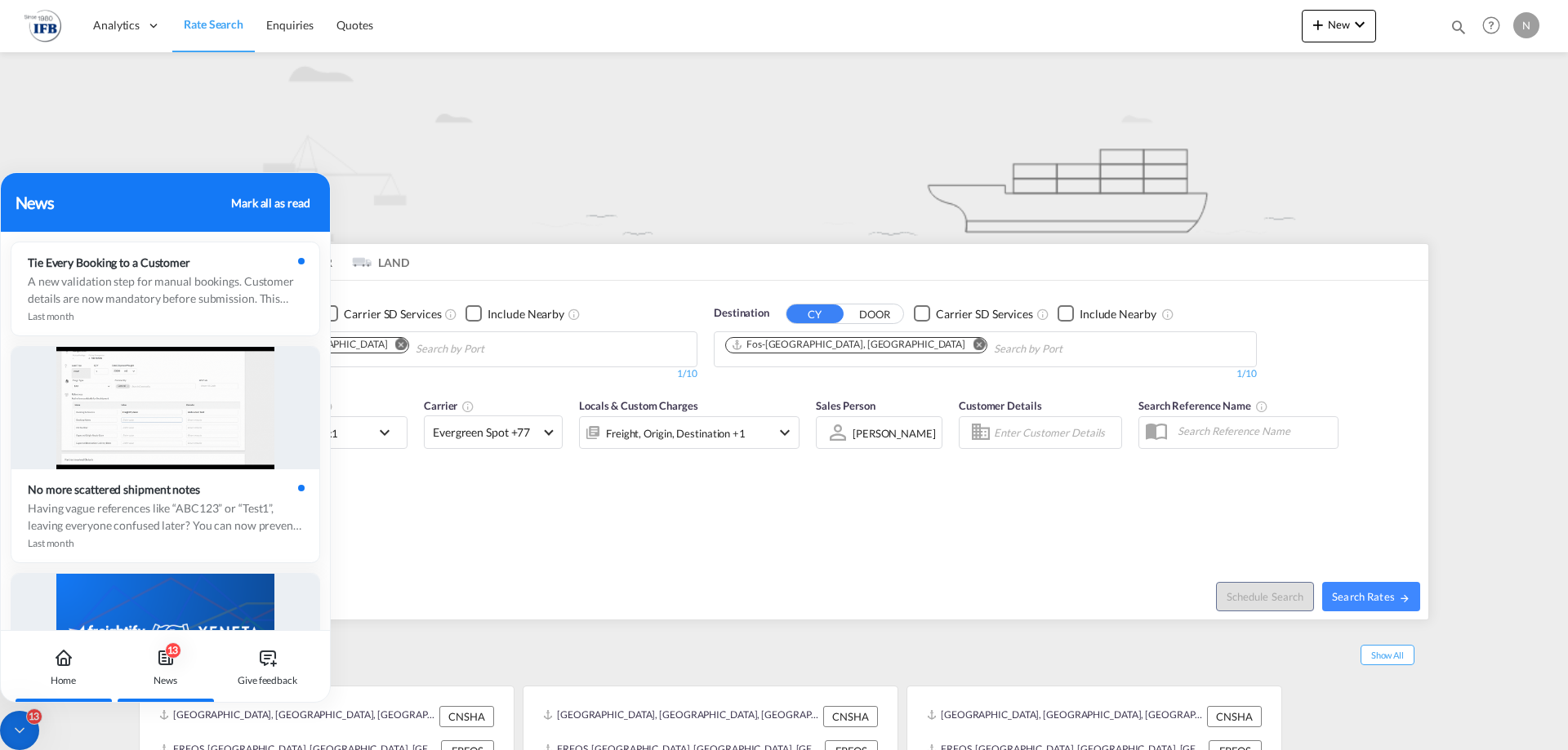
click at [63, 670] on div "Home" at bounding box center [63, 666] width 91 height 72
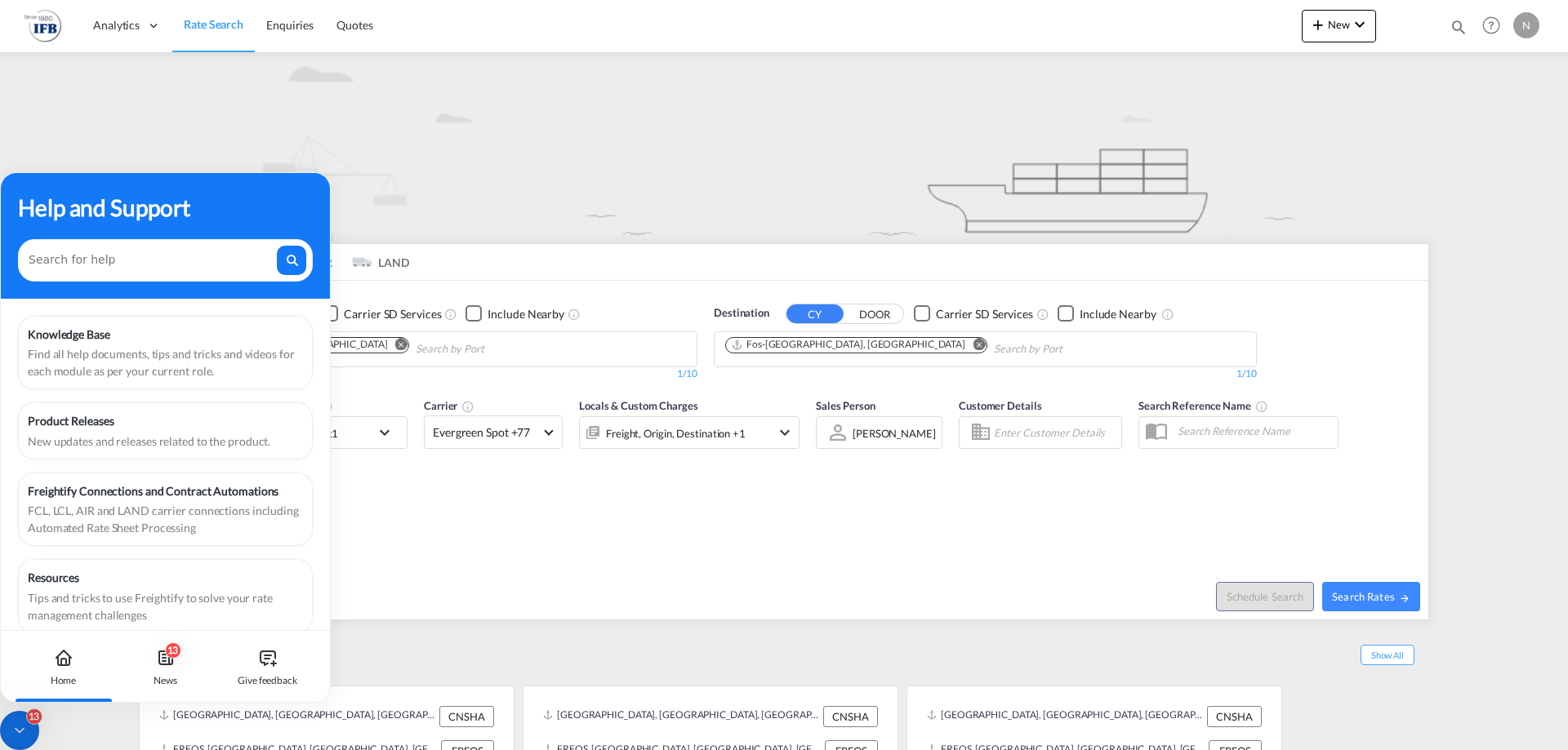
click at [28, 727] on div "13" at bounding box center [20, 730] width 39 height 39
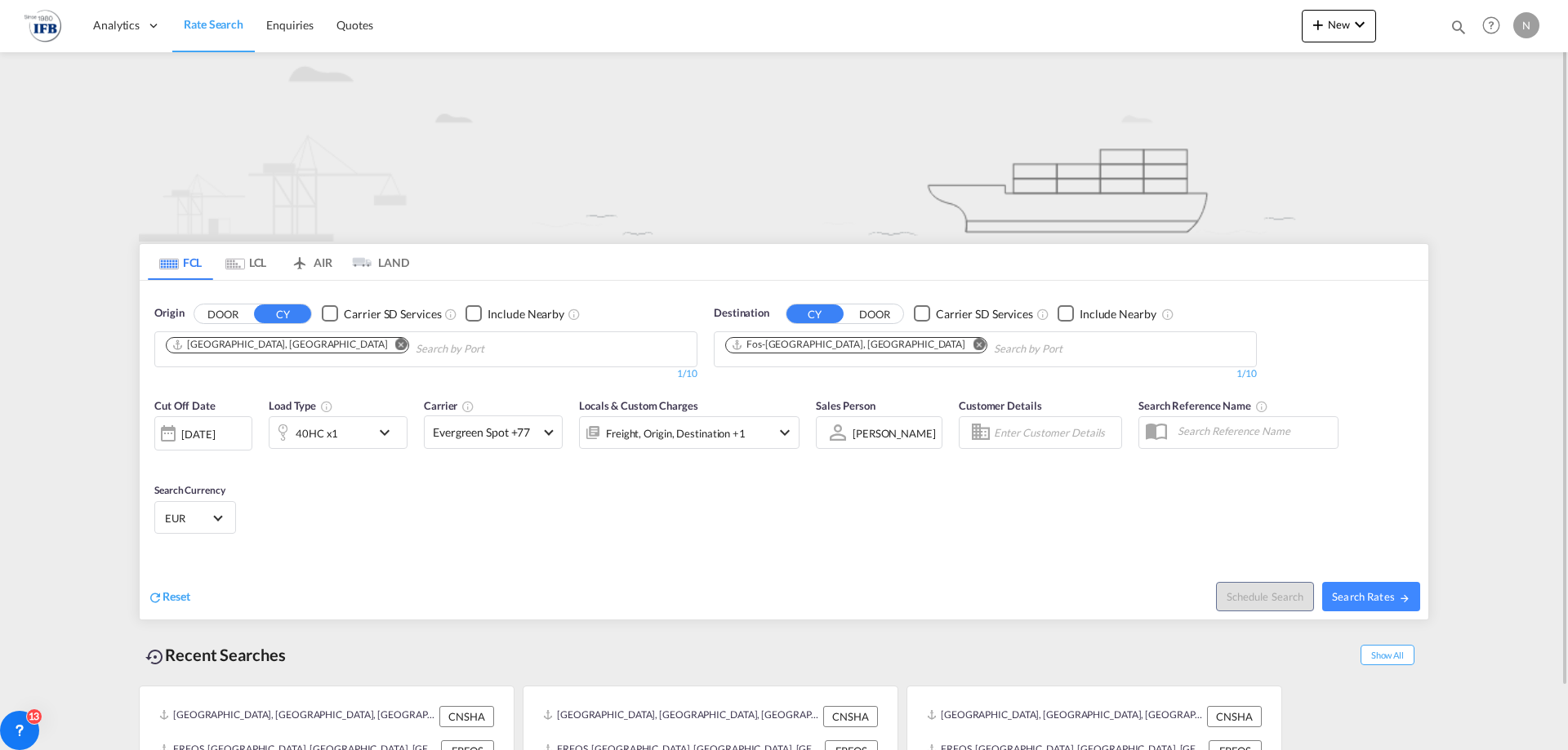
scroll to position [68, 0]
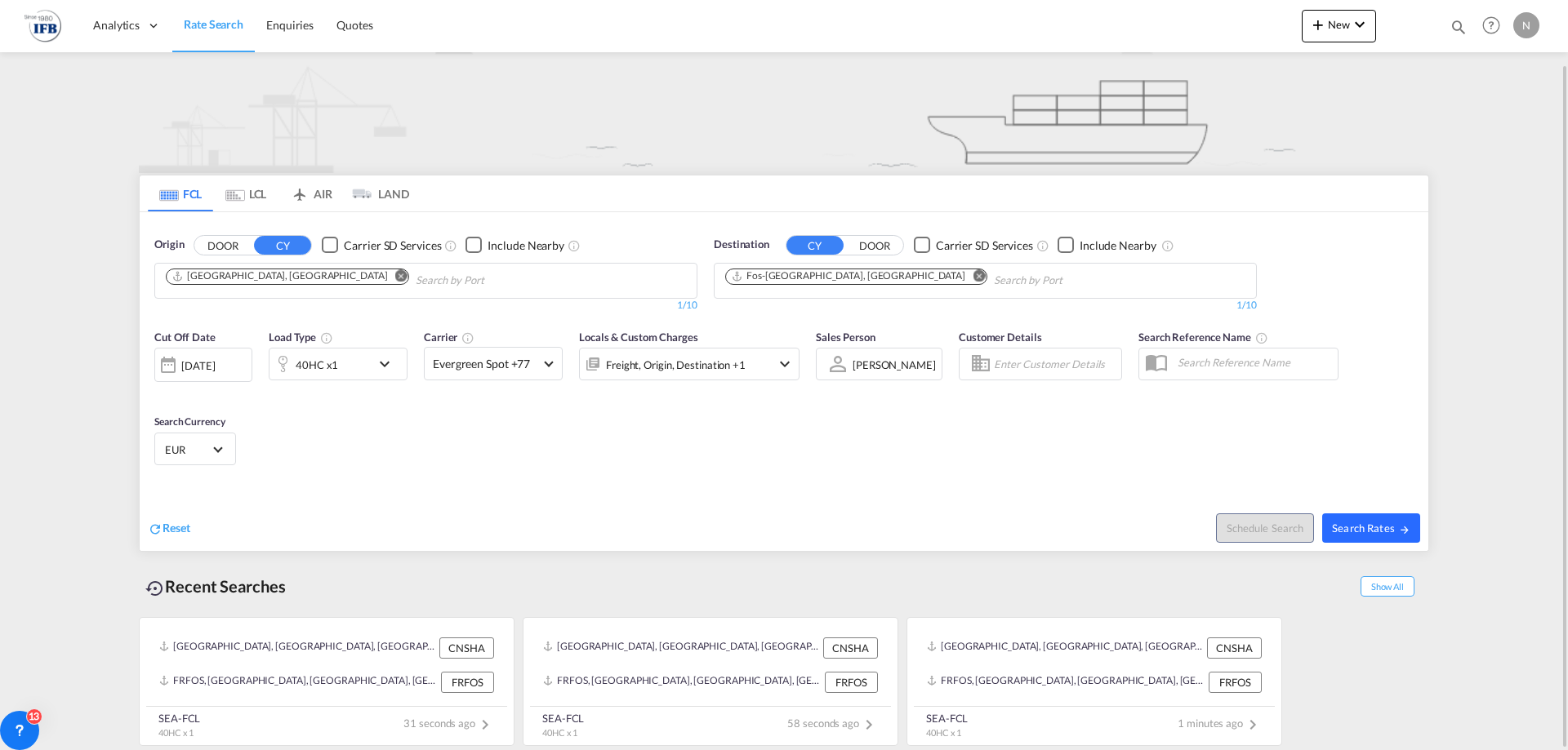
click at [1364, 525] on span "Search Rates" at bounding box center [1371, 528] width 78 height 13
type input "CNSHA to FRFOS / [DATE]"
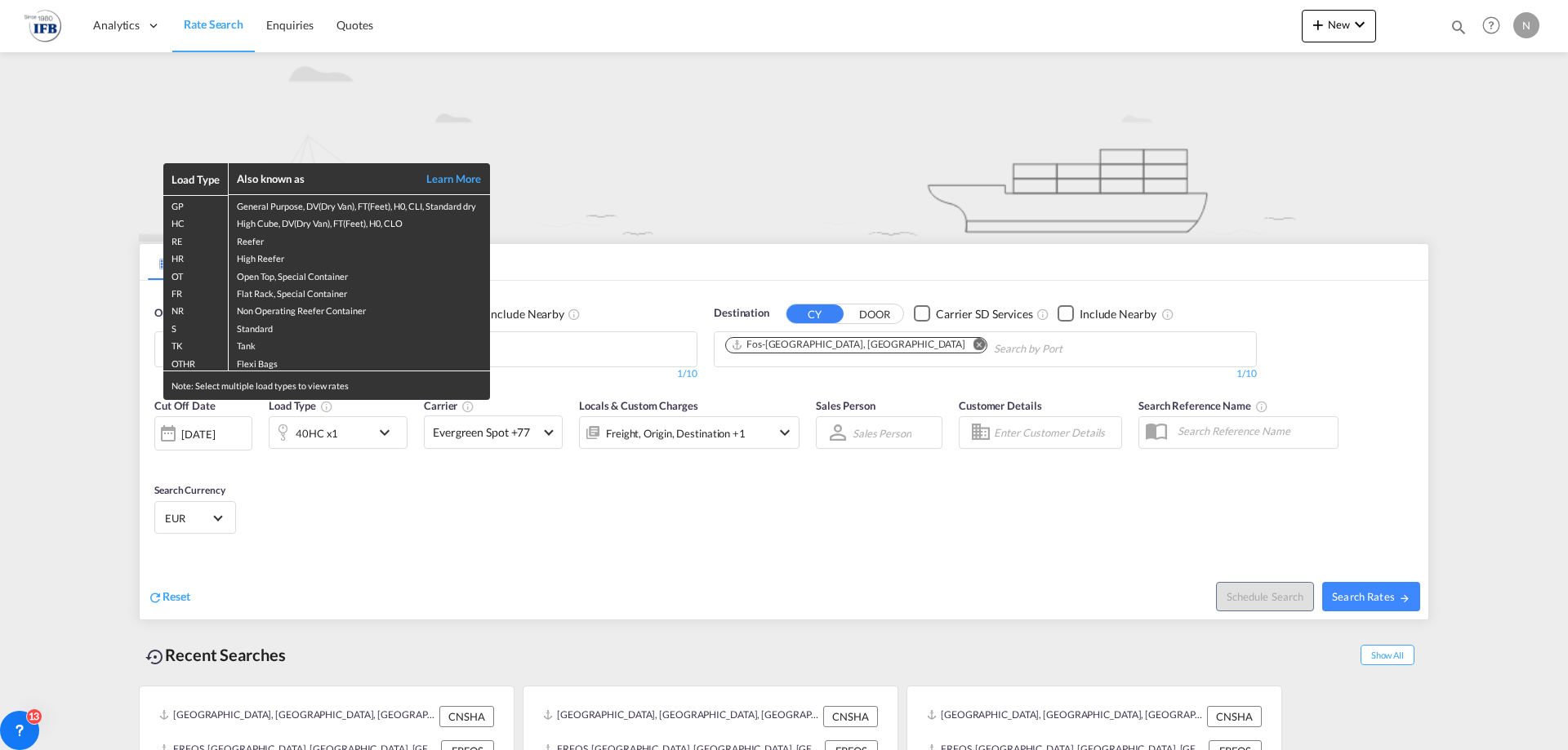
click at [613, 555] on div "Load Type Also known as Learn More GP General Purpose, DV(Dry Van), FT(Feet), H…" at bounding box center [784, 375] width 1568 height 750
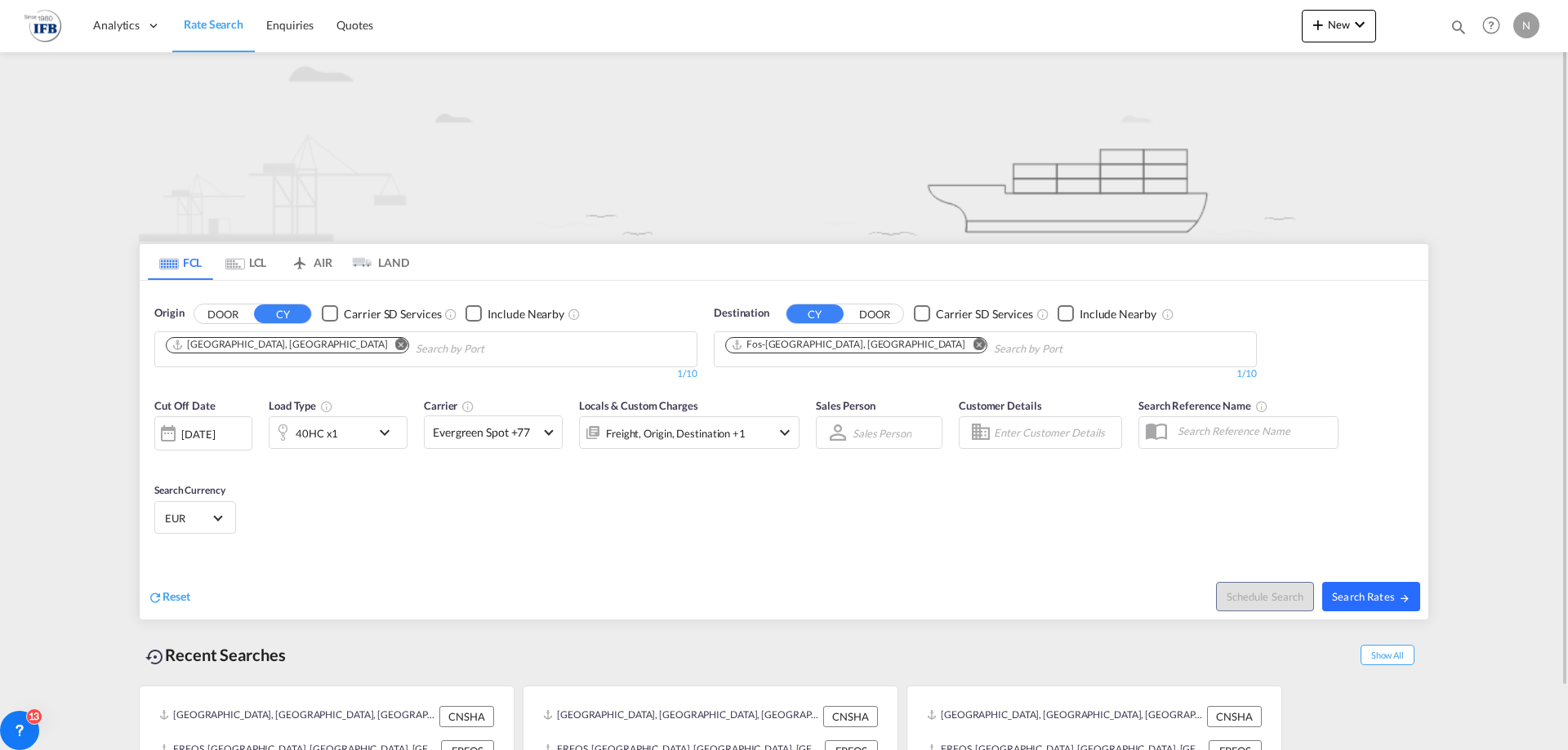
click at [1361, 594] on span "Search Rates" at bounding box center [1371, 596] width 78 height 13
type input "CNSHA to FRFOS / [DATE]"
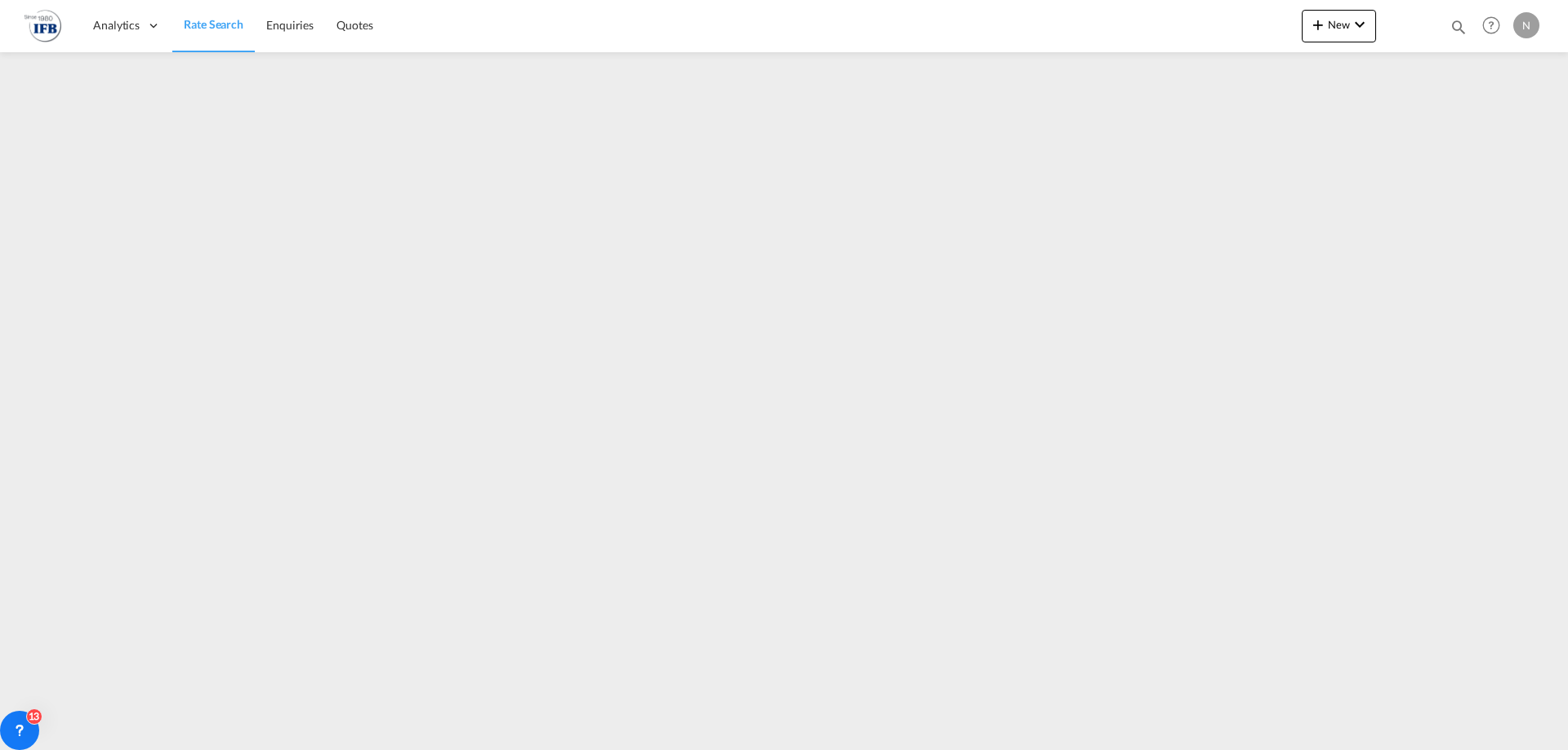
click at [208, 24] on span "Rate Search" at bounding box center [213, 24] width 60 height 14
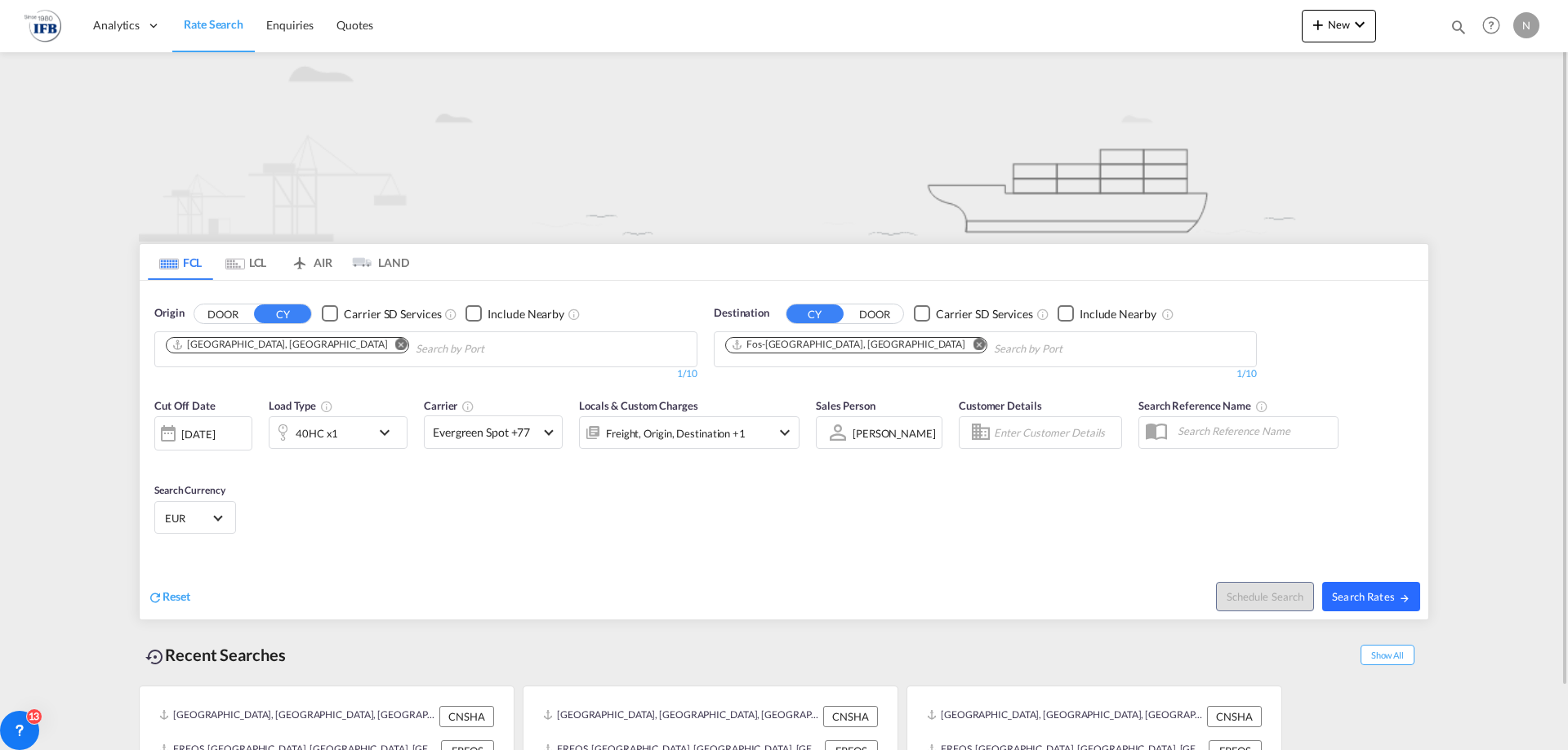
click at [1362, 597] on span "Search Rates" at bounding box center [1371, 596] width 78 height 13
type input "CNSHA to FRFOS / [DATE]"
click at [1360, 594] on span "Search Rates" at bounding box center [1371, 596] width 78 height 13
type input "CNSHA to FRFOS / [DATE]"
